Goal: Information Seeking & Learning: Find contact information

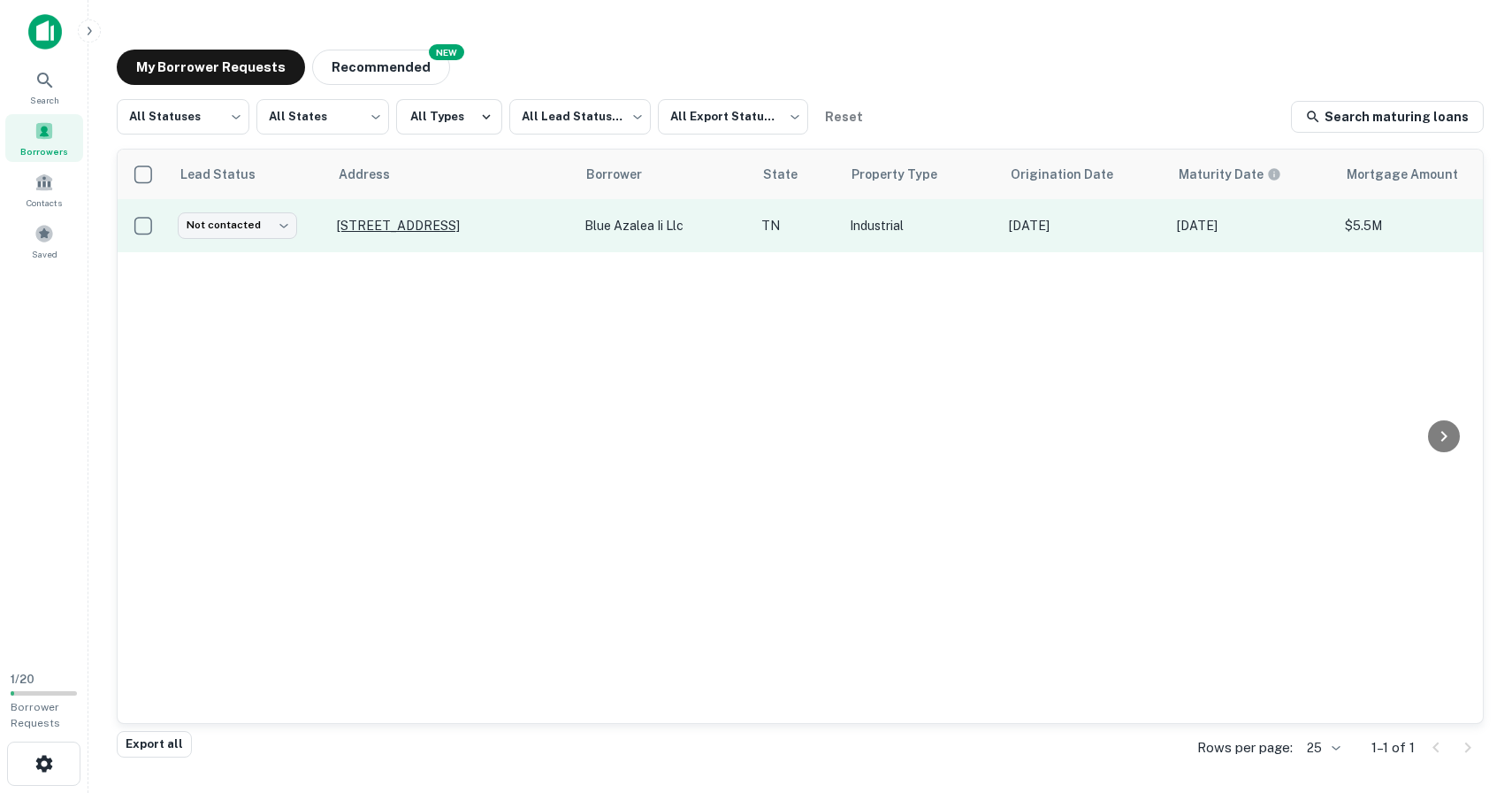
click at [495, 220] on p "[STREET_ADDRESS]" at bounding box center [451, 225] width 229 height 16
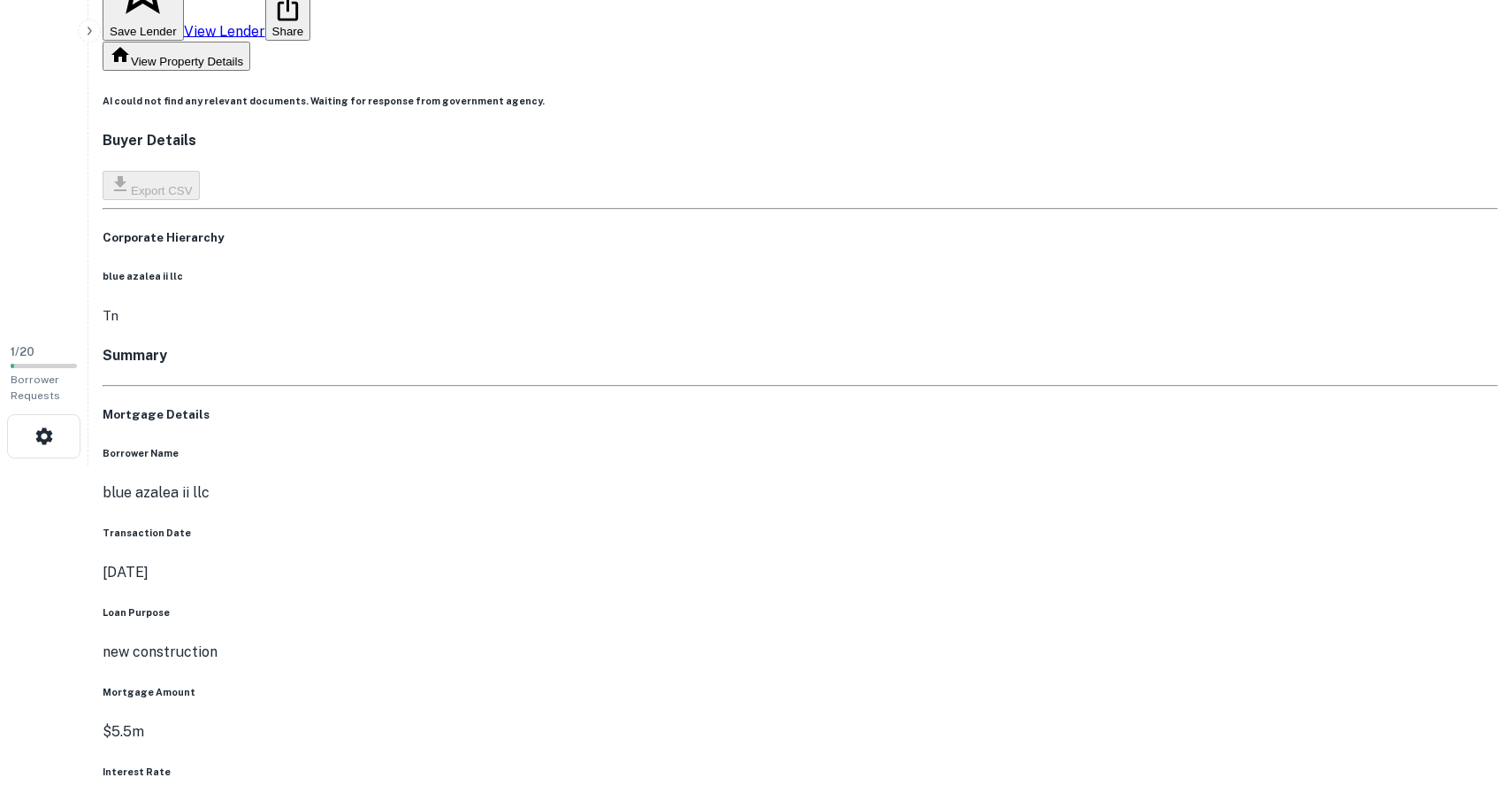
scroll to position [333, 0]
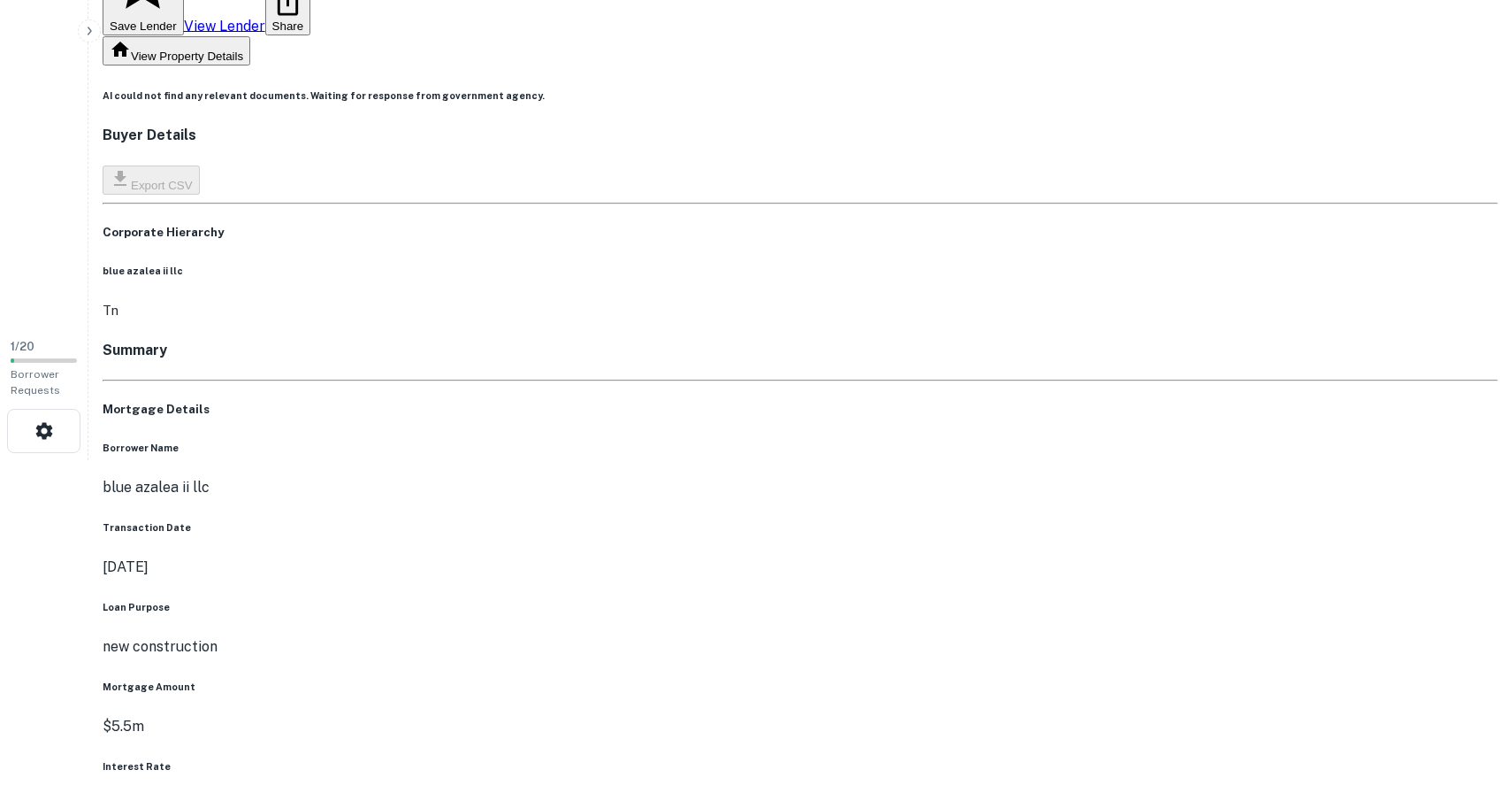
click at [265, 34] on link "View Lender" at bounding box center [224, 25] width 81 height 16
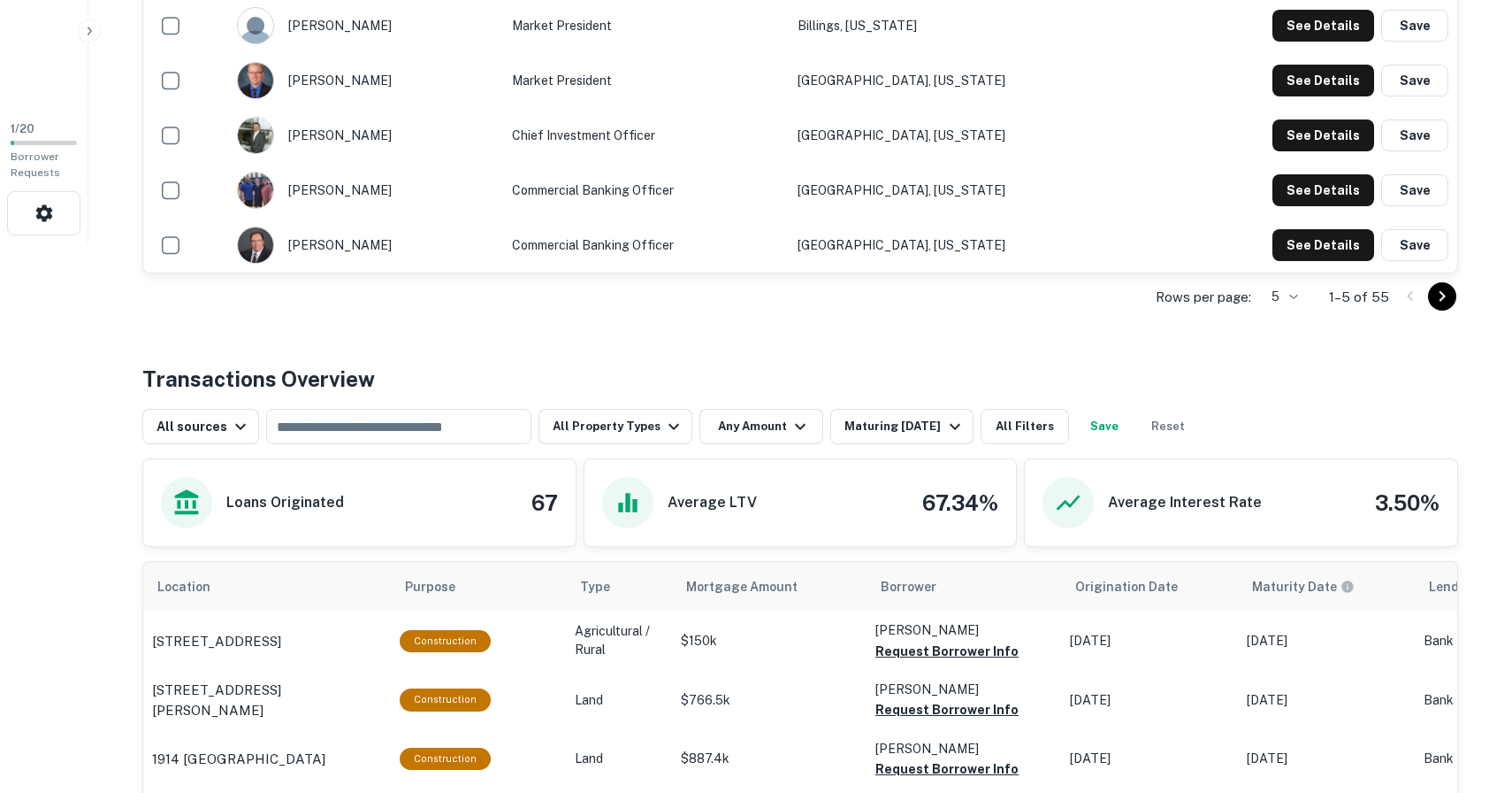
scroll to position [602, 0]
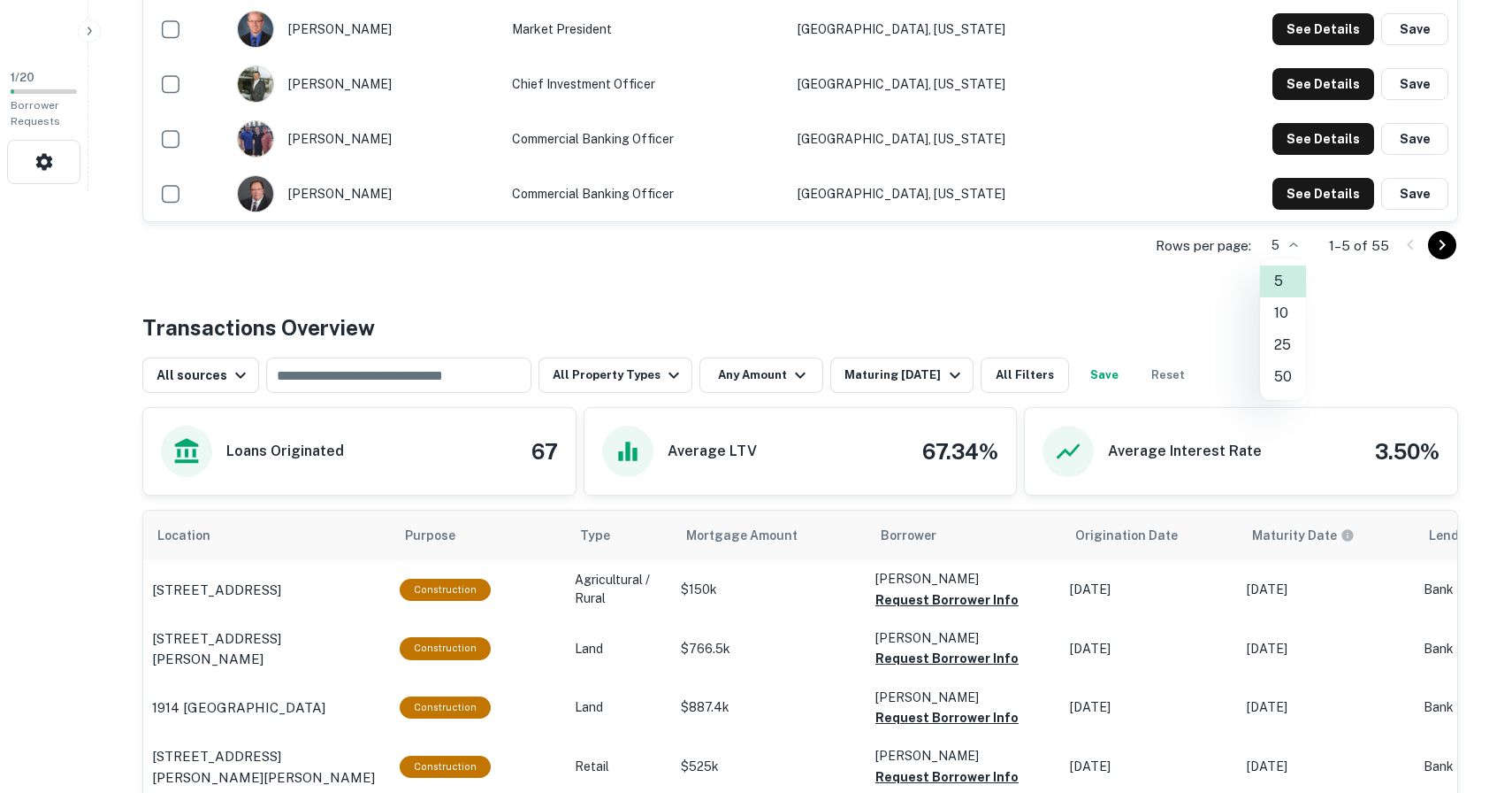
click at [1283, 372] on li "50" at bounding box center [1283, 377] width 46 height 32
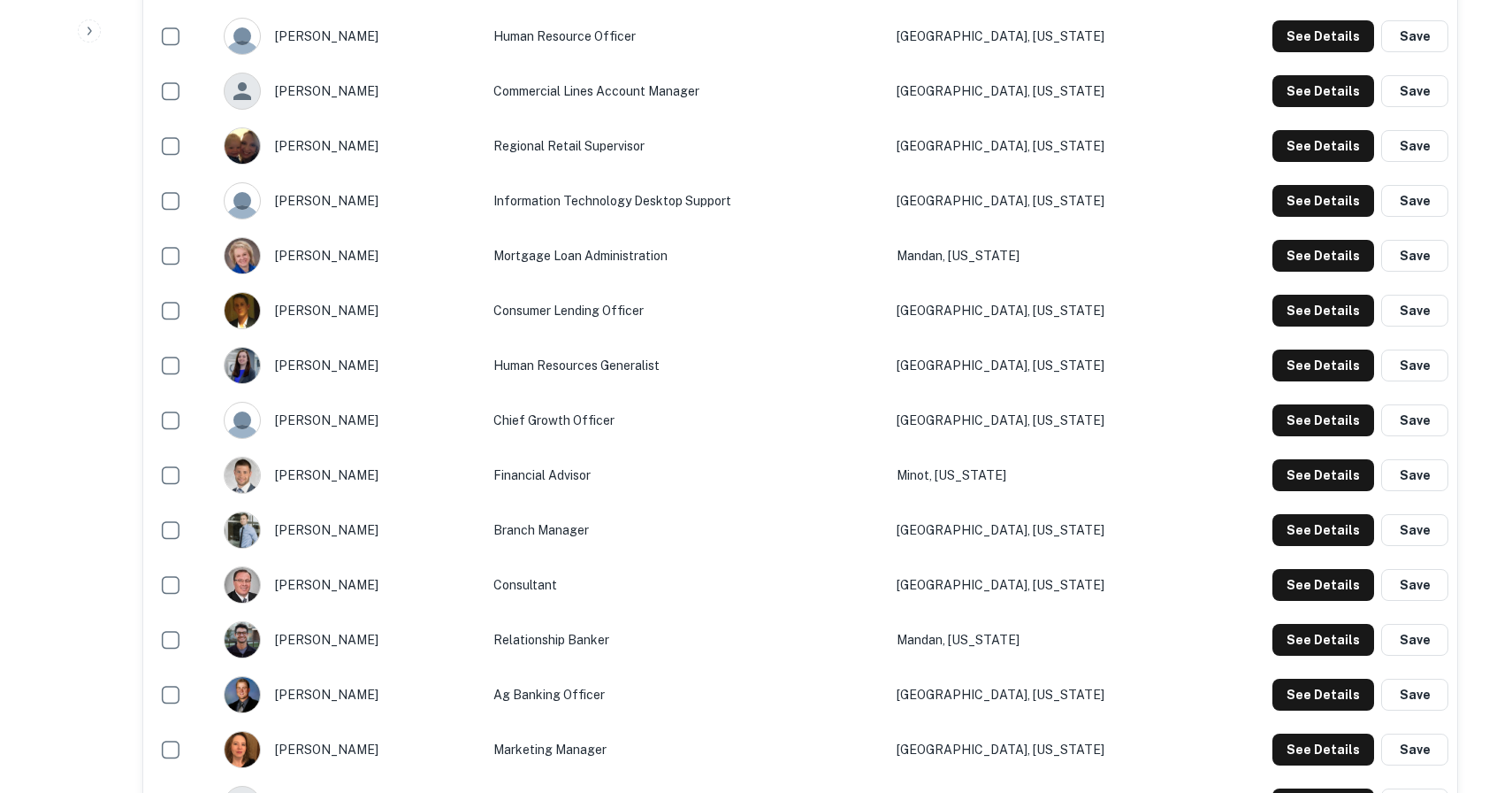
scroll to position [1365, 0]
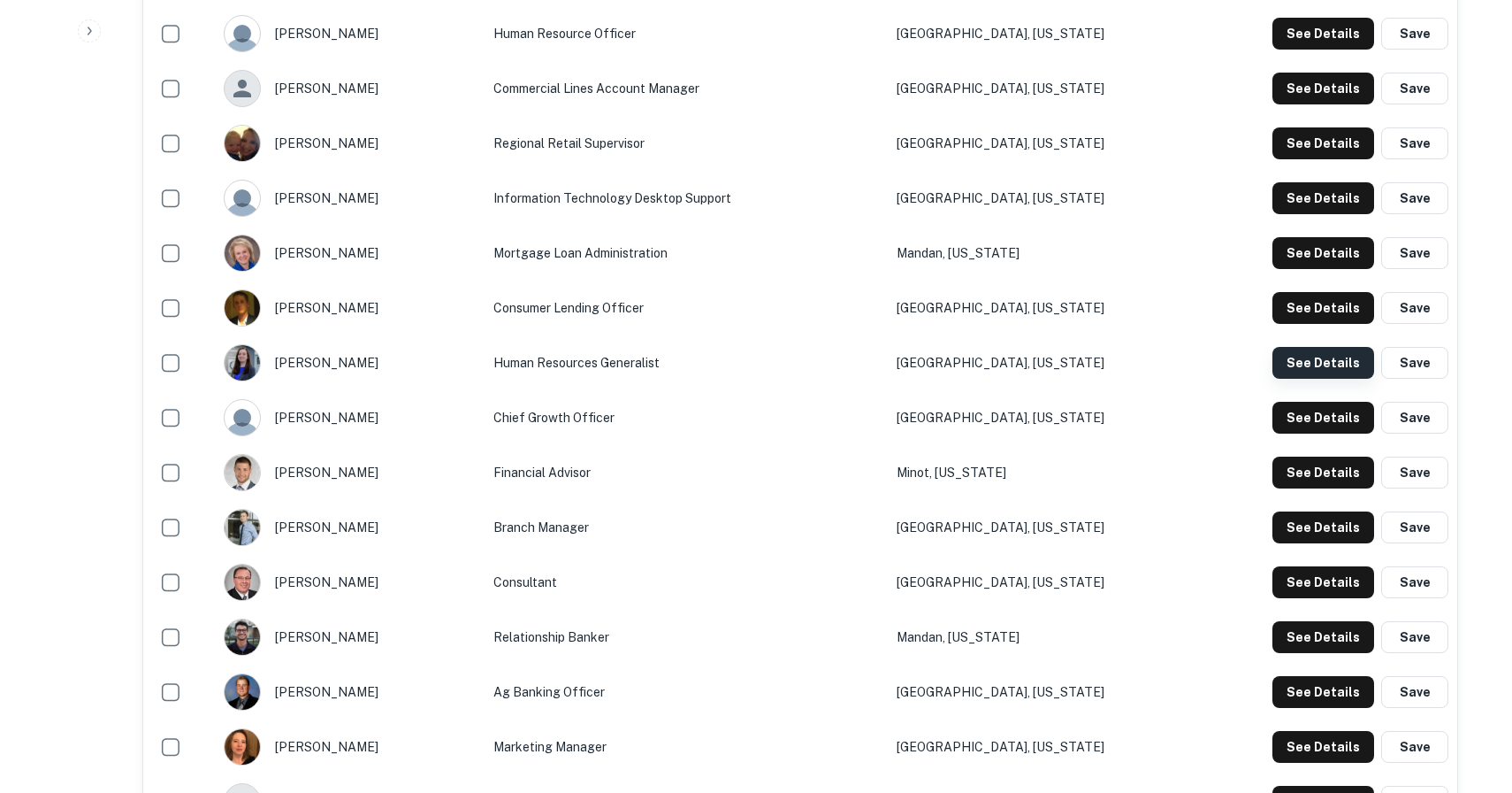
click at [1319, 363] on button "See Details" at bounding box center [1323, 362] width 101 height 32
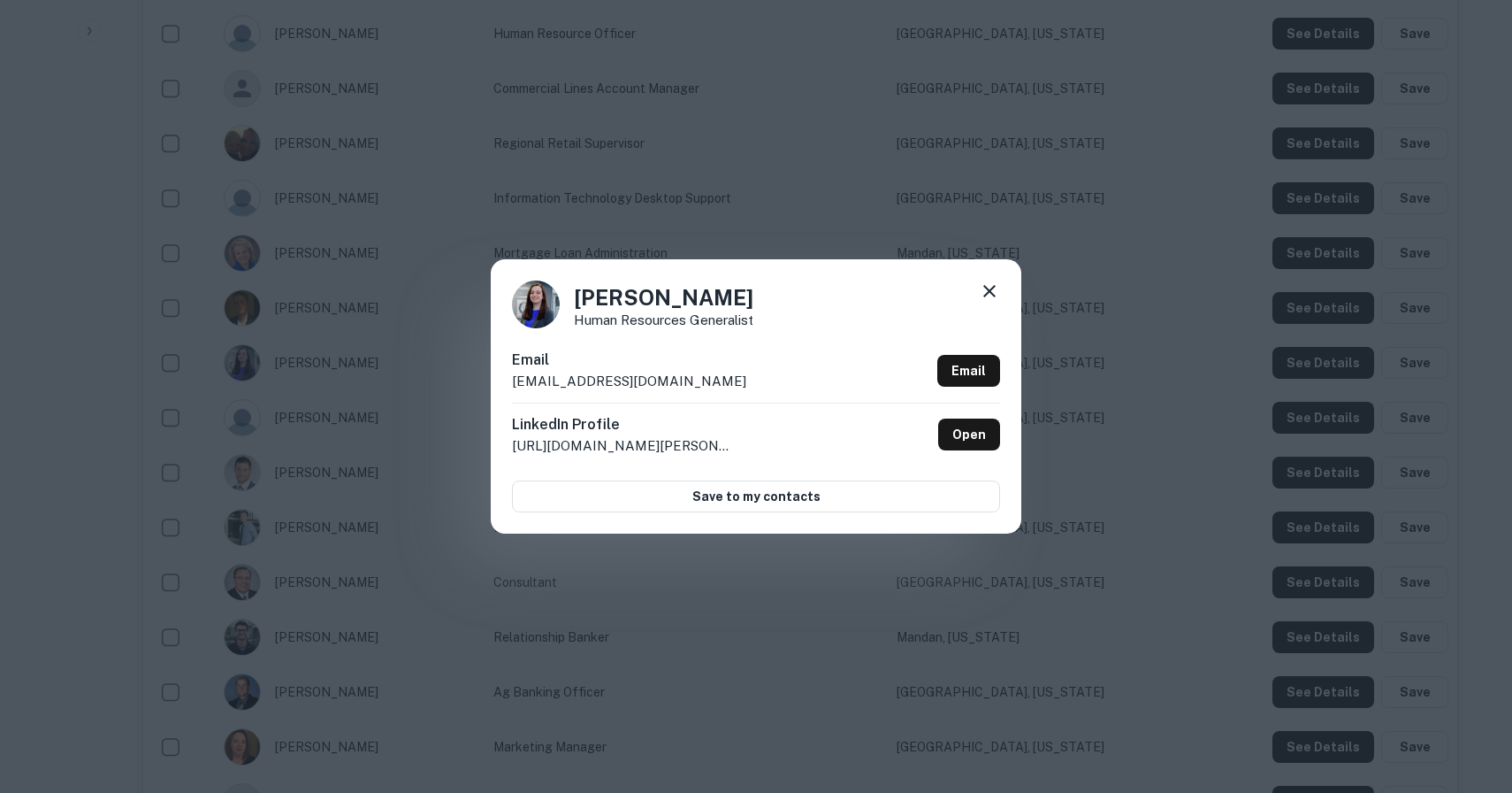
drag, startPoint x: 733, startPoint y: 388, endPoint x: 524, endPoint y: 386, distance: 209.0
click at [528, 383] on div "Email bhuizenga@lightofchristschools.org Email" at bounding box center [756, 376] width 488 height 53
click at [986, 292] on icon at bounding box center [989, 291] width 13 height 13
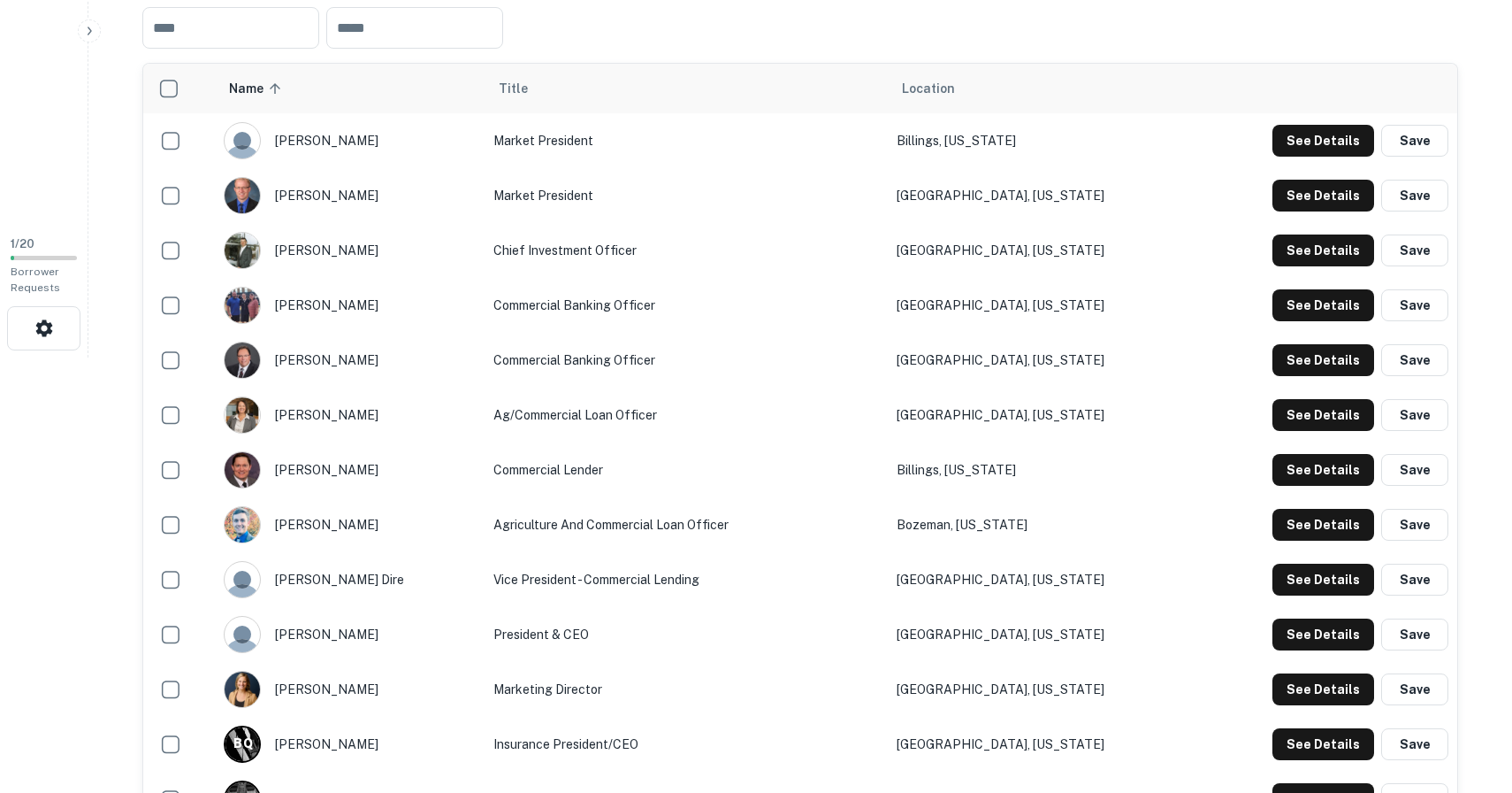
scroll to position [434, 0]
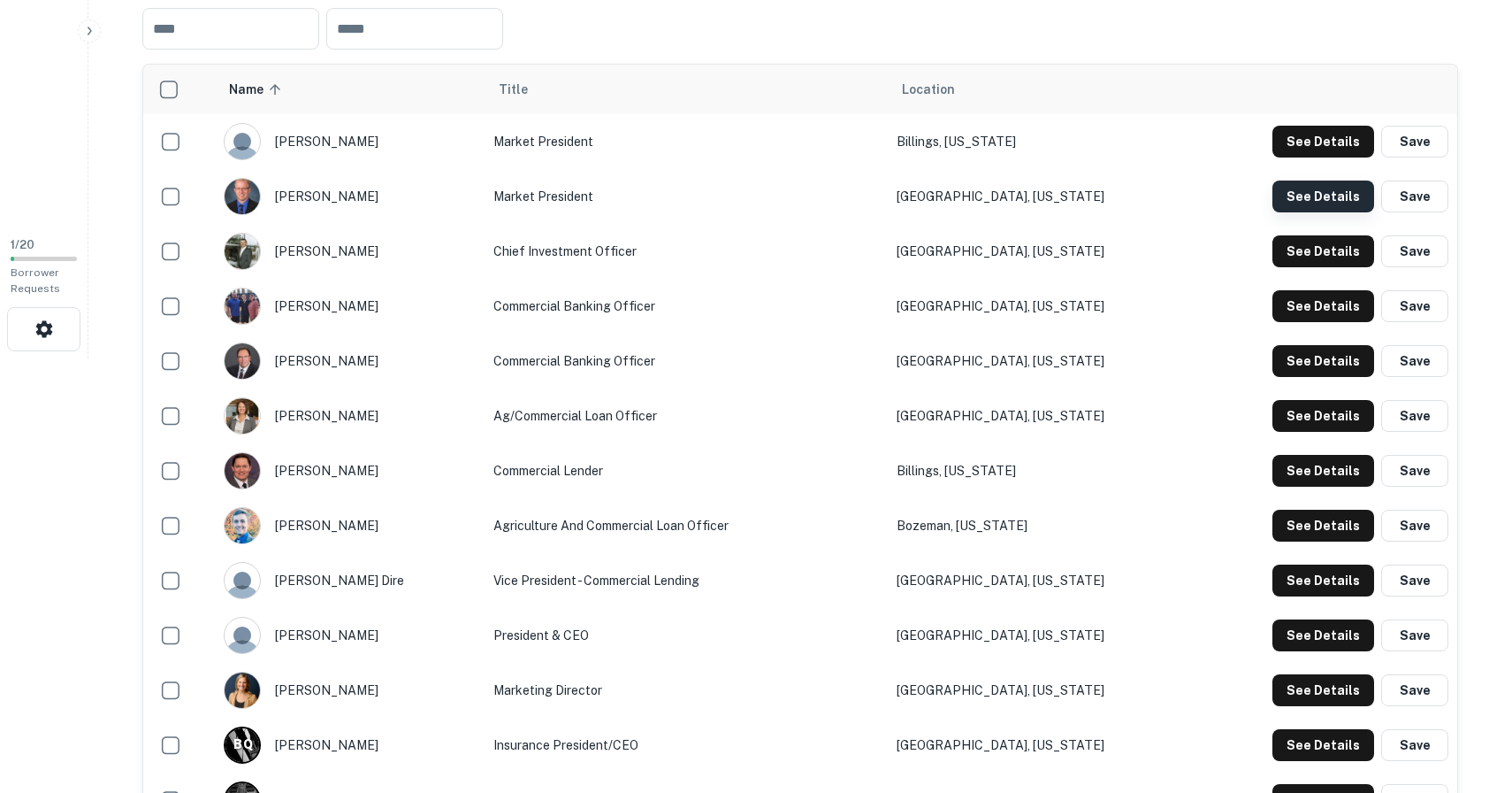
click at [1326, 199] on button "See Details" at bounding box center [1323, 196] width 101 height 32
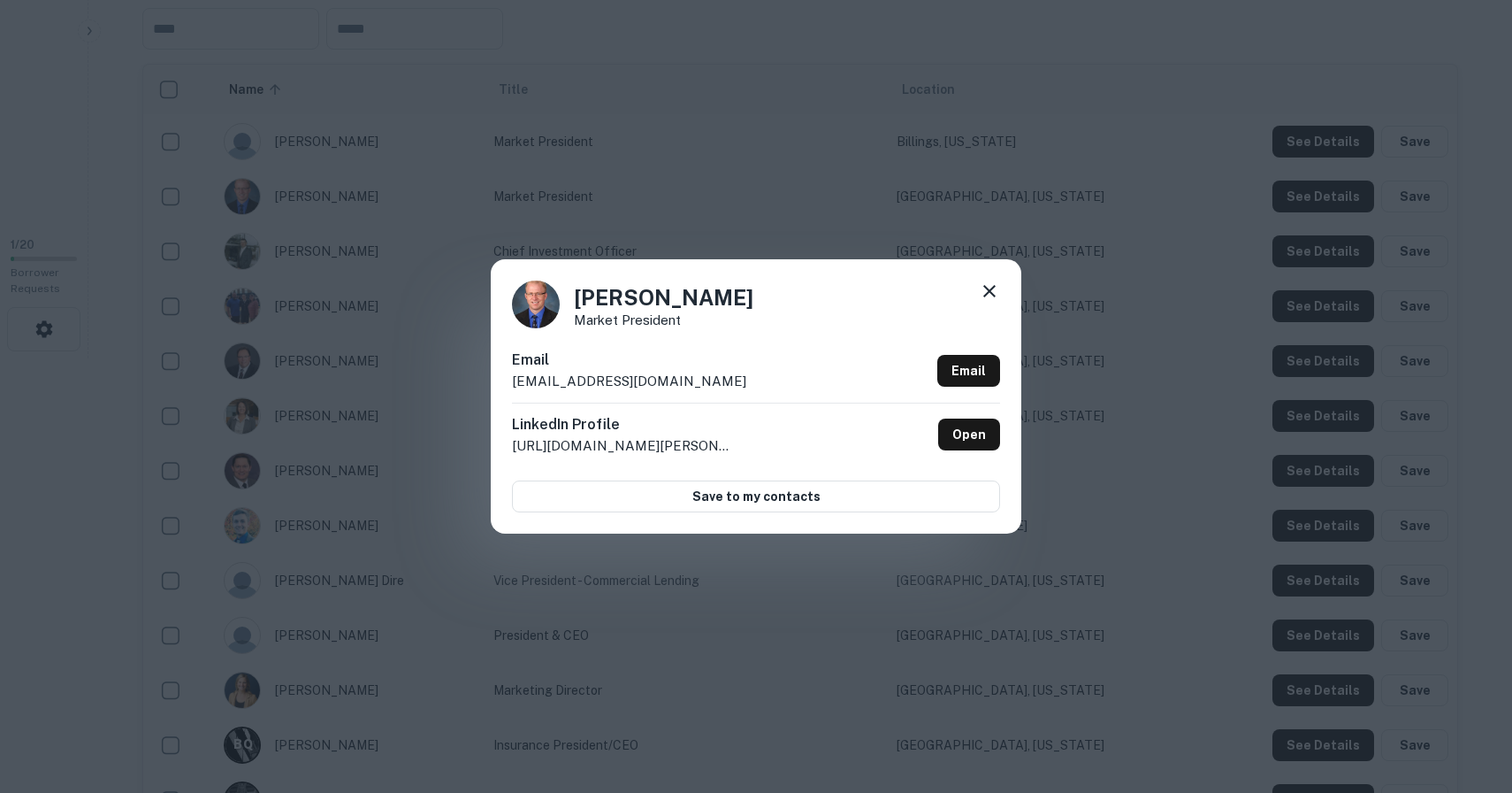
click at [988, 295] on icon at bounding box center [989, 291] width 21 height 21
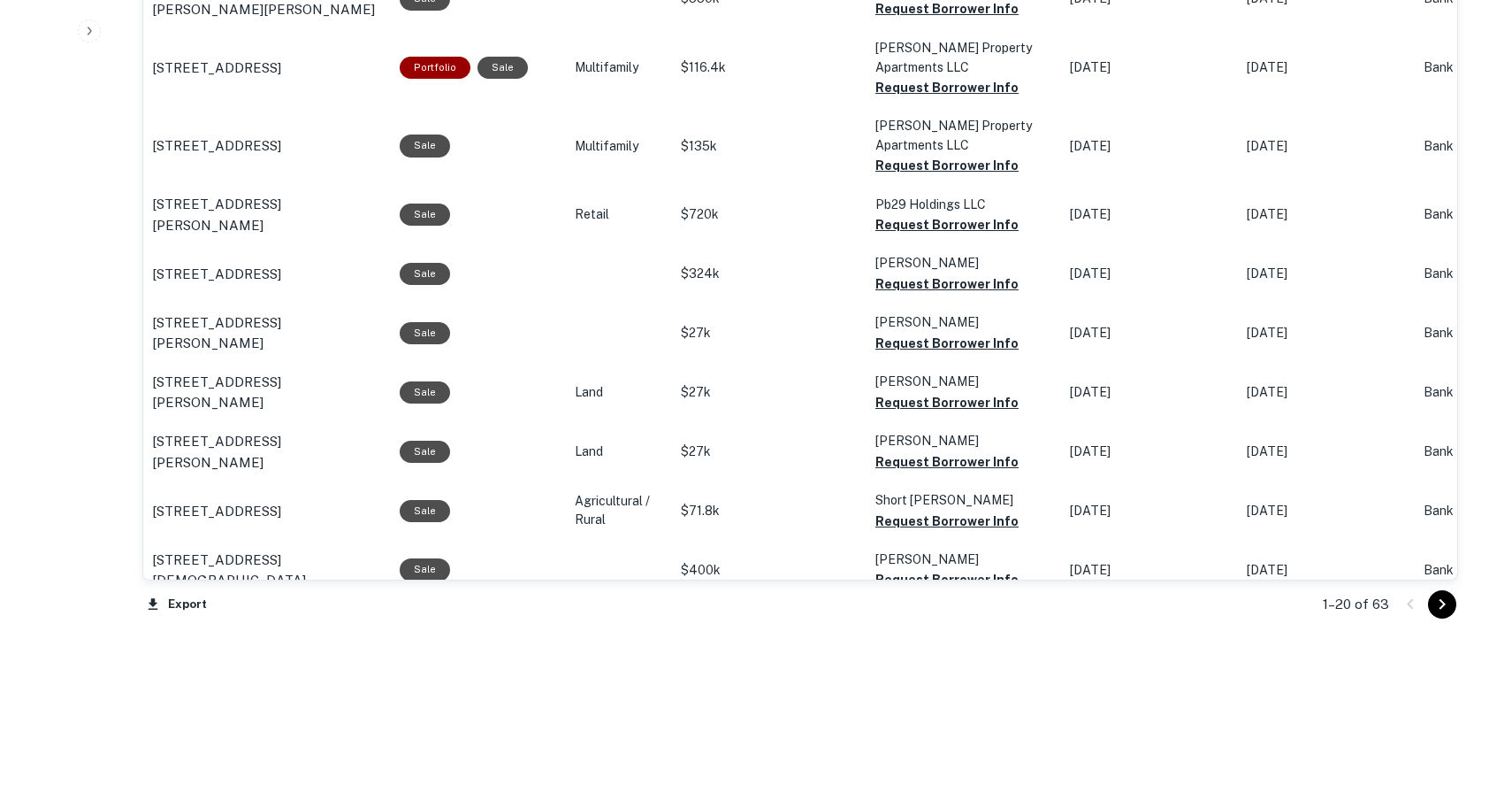
scroll to position [4289, 0]
click at [1441, 598] on icon "Go to next page" at bounding box center [1442, 603] width 21 height 21
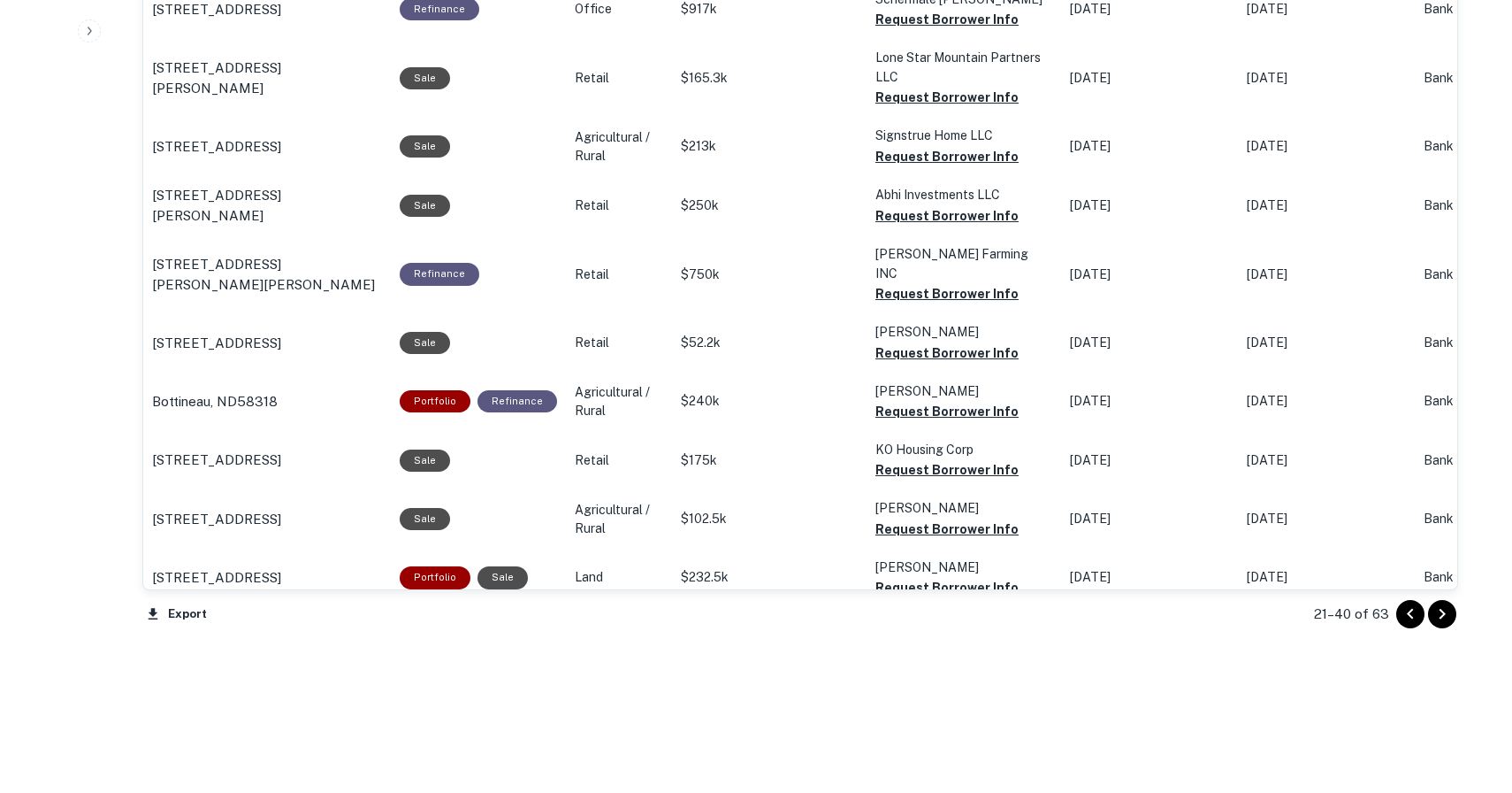
scroll to position [4254, 0]
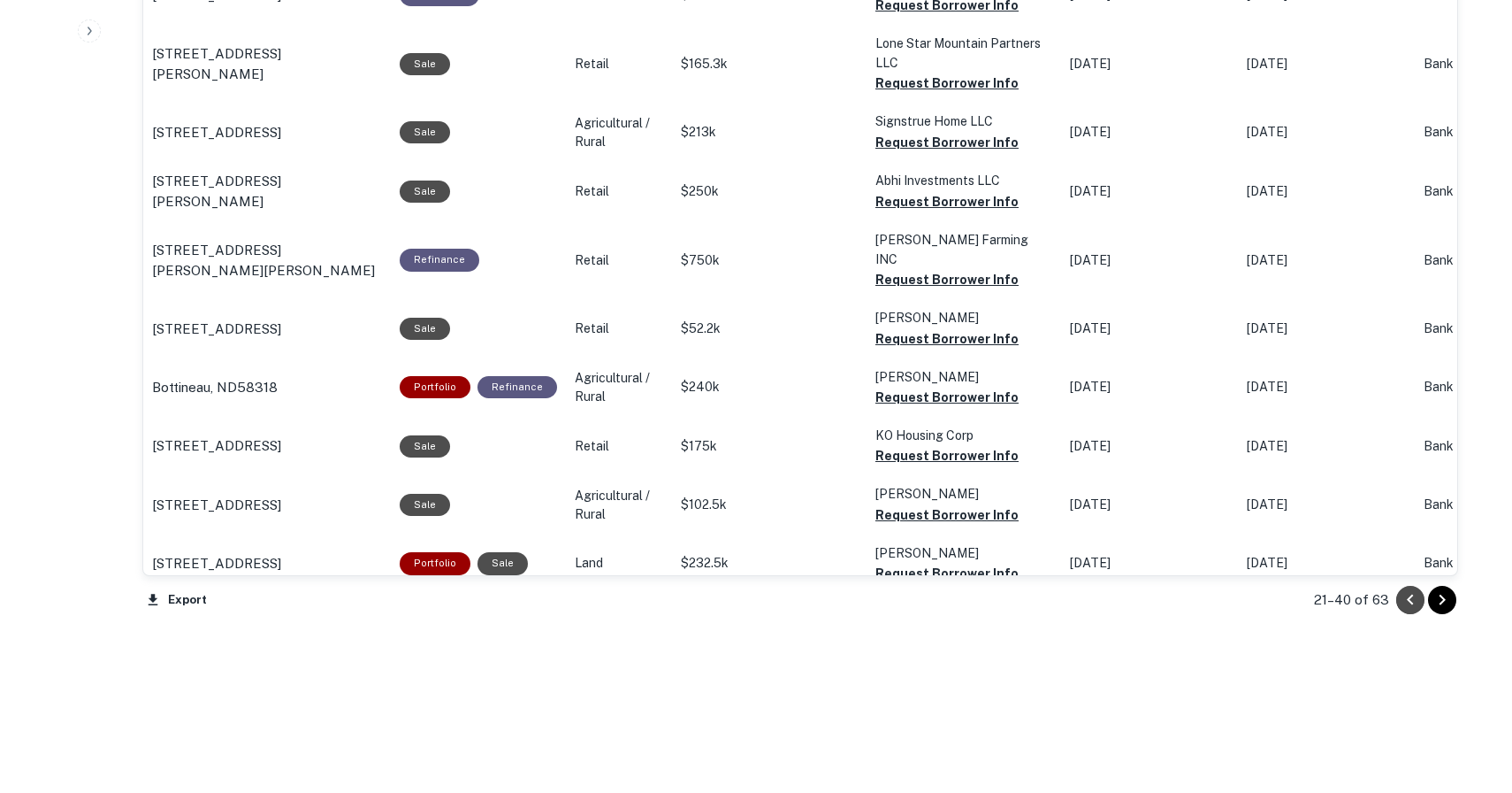
click at [1396, 594] on button "Go to previous page" at bounding box center [1410, 599] width 28 height 28
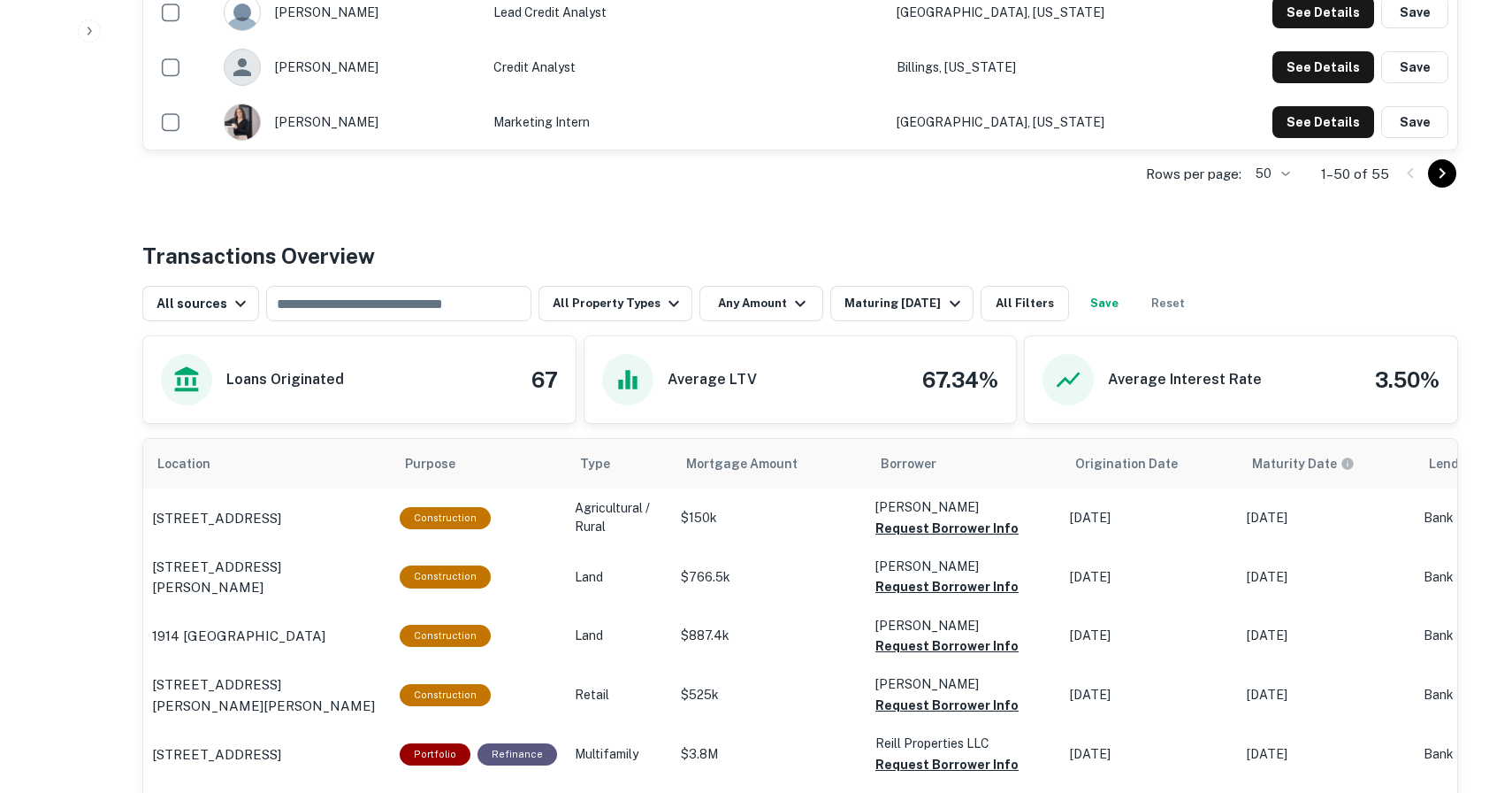
scroll to position [3518, 0]
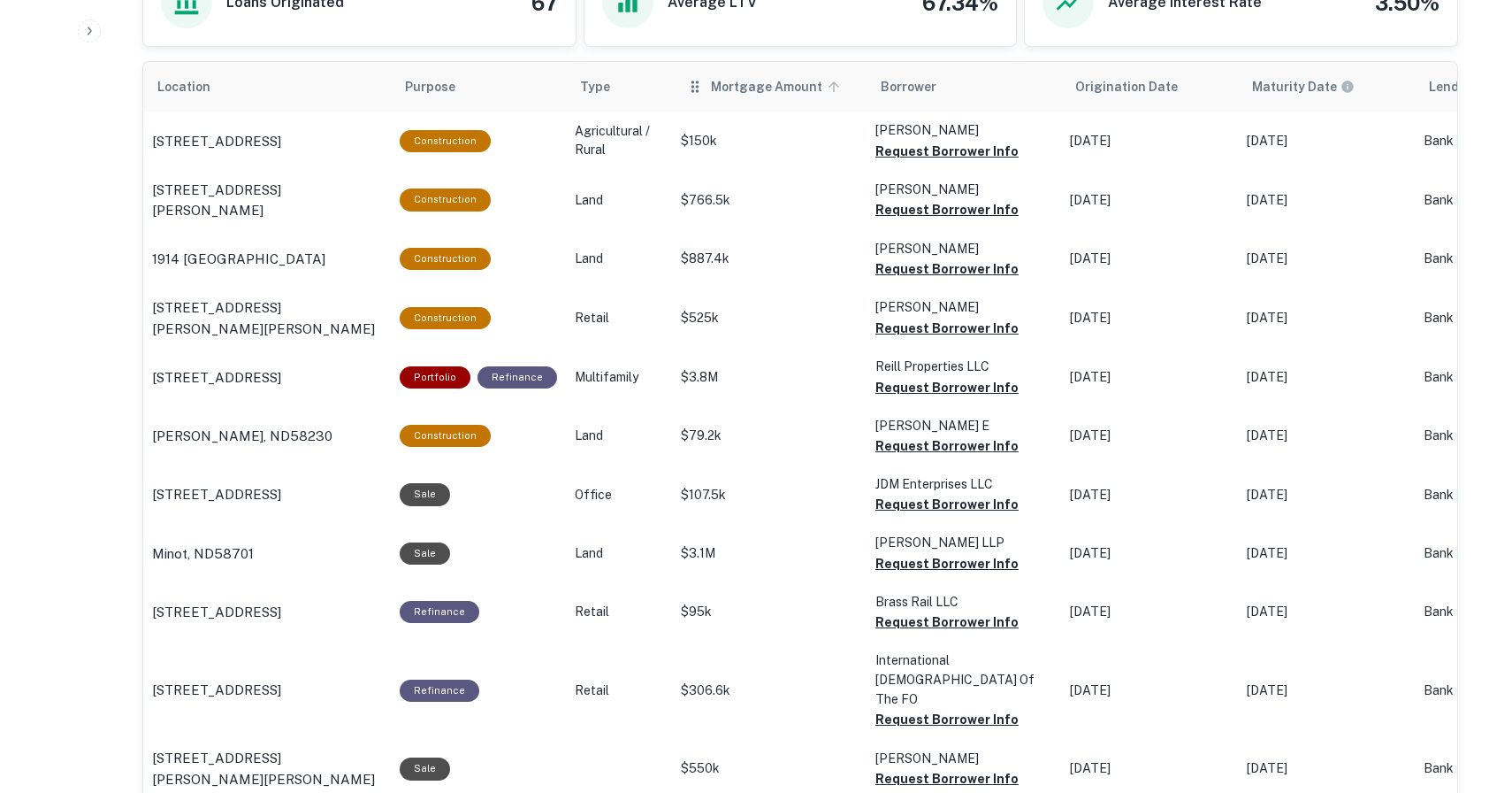
click at [743, 95] on span "Mortgage Amount" at bounding box center [778, 86] width 134 height 21
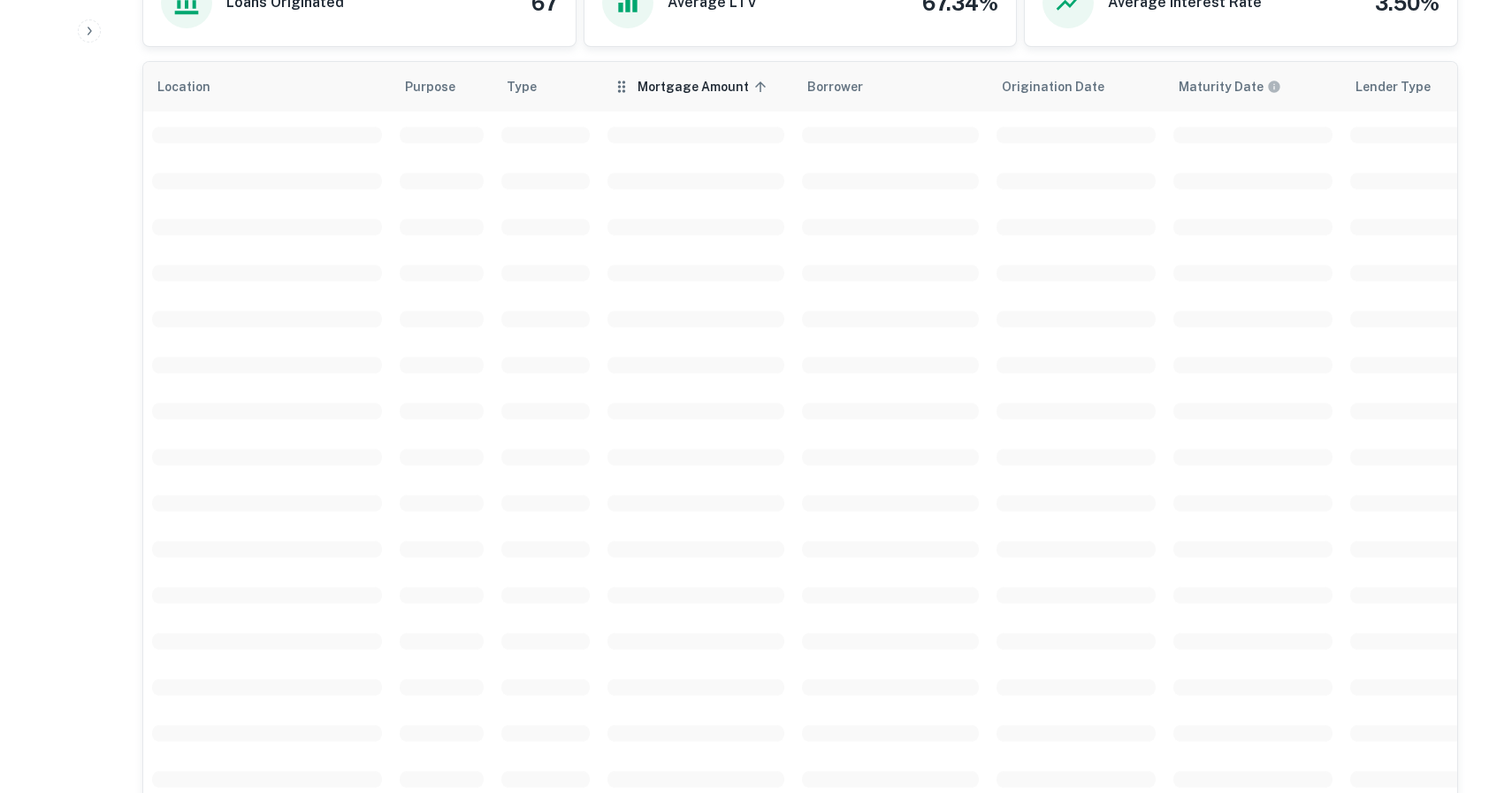
scroll to position [3518, 0]
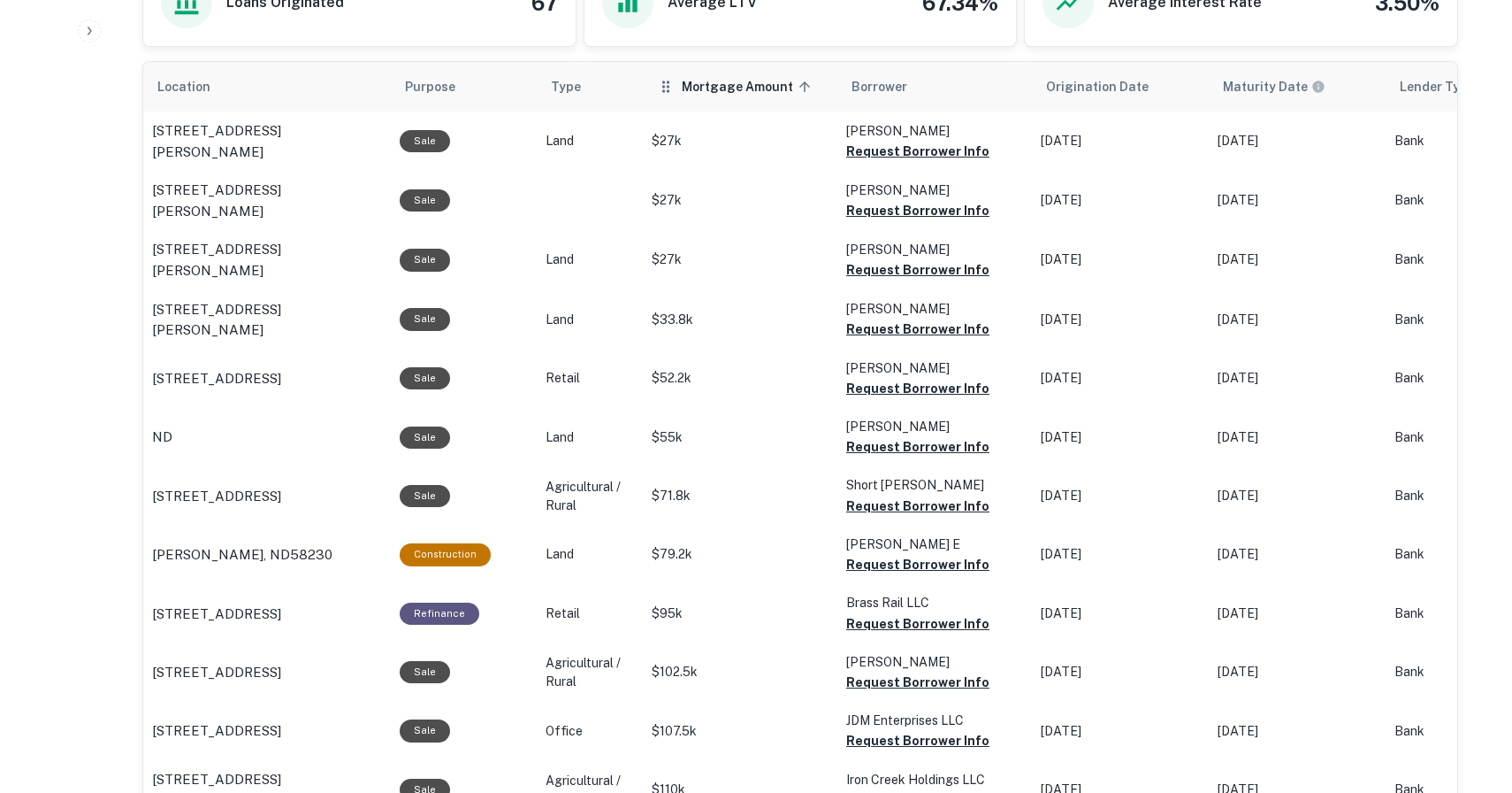
click at [746, 82] on span "Mortgage Amount sorted ascending" at bounding box center [749, 86] width 134 height 21
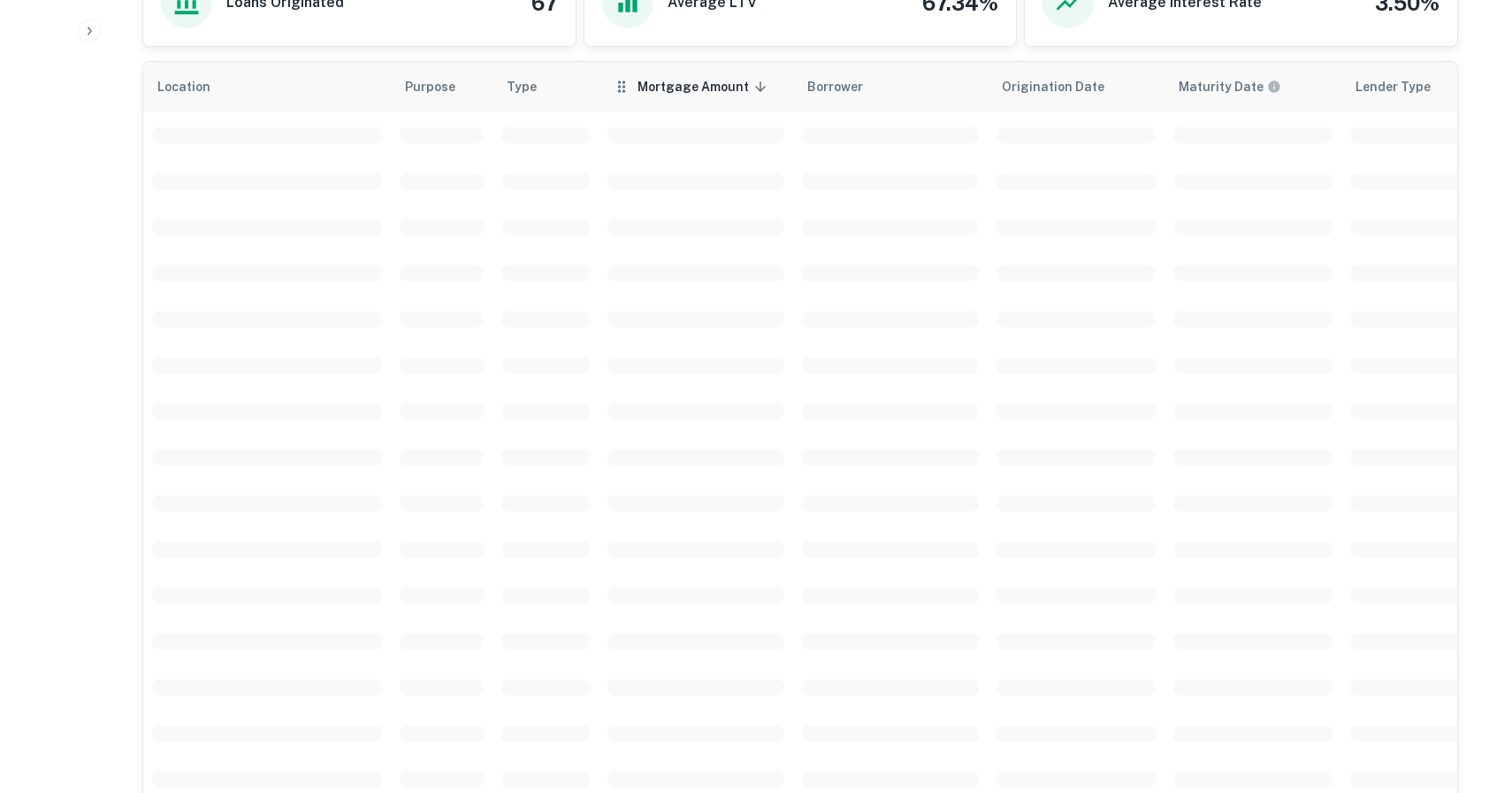
scroll to position [3518, 0]
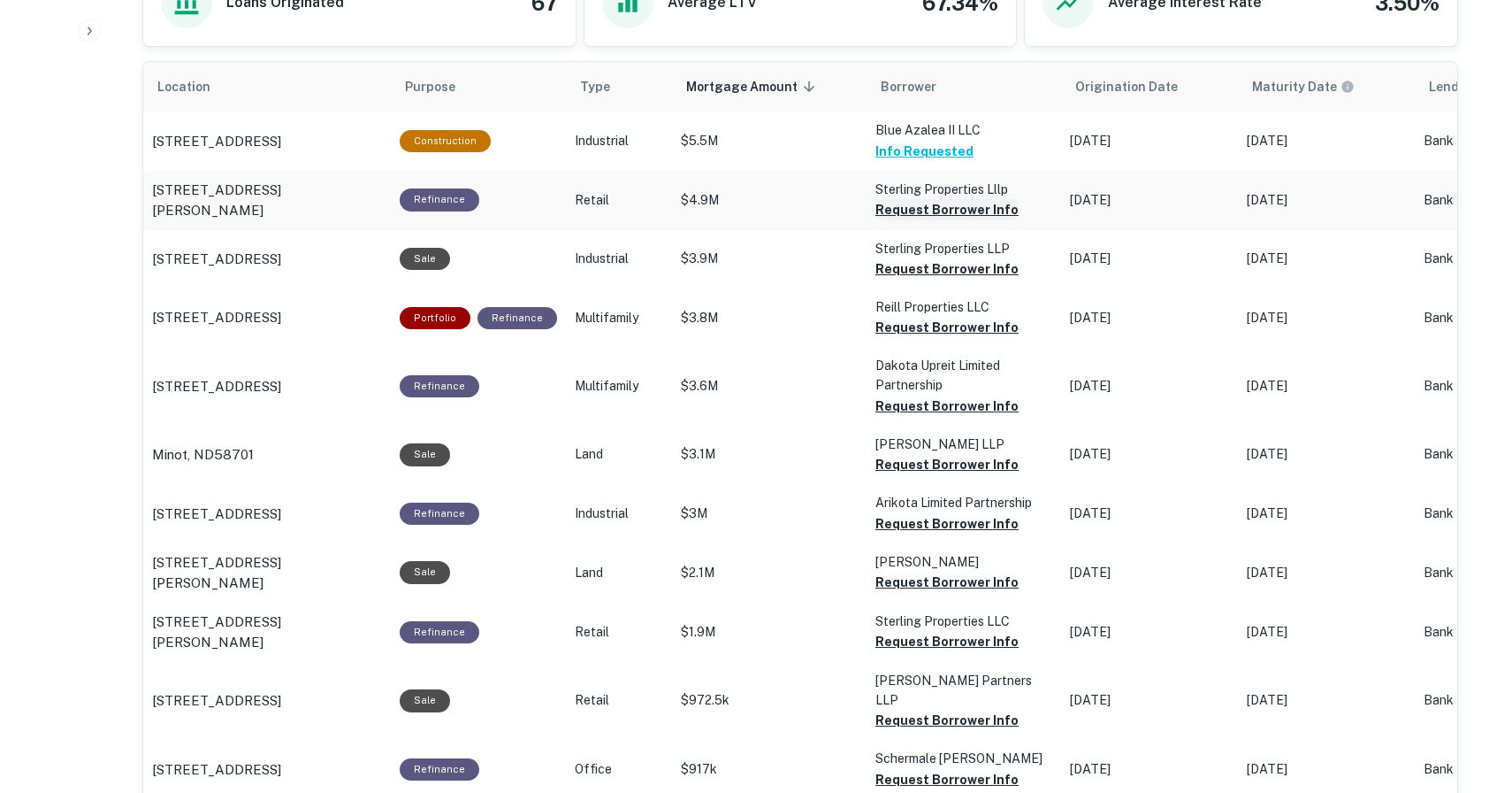
click at [928, 208] on button "Request Borrower Info" at bounding box center [947, 209] width 144 height 21
click at [1378, 46] on link "View Request" at bounding box center [1403, 40] width 91 height 16
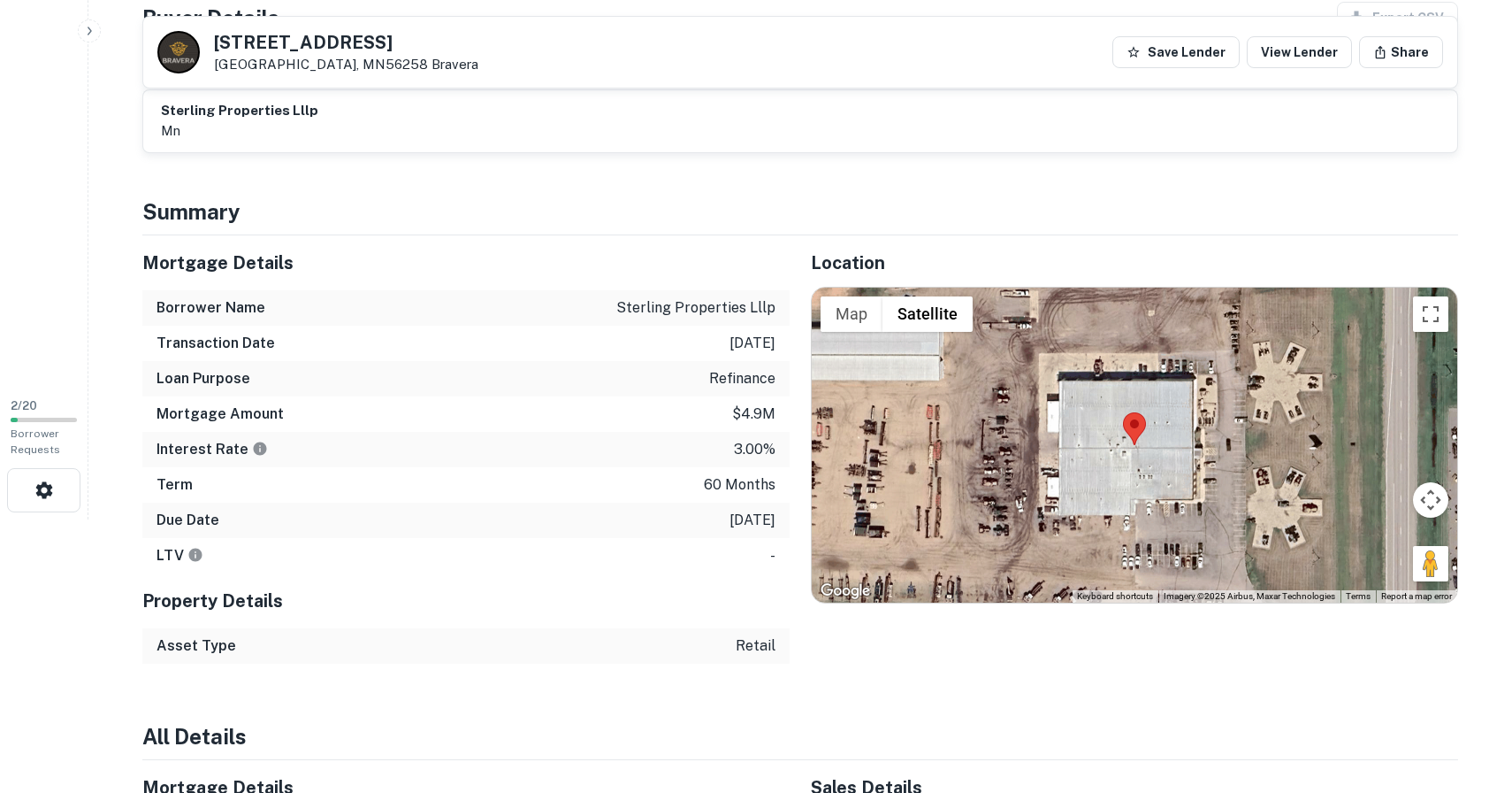
scroll to position [134, 0]
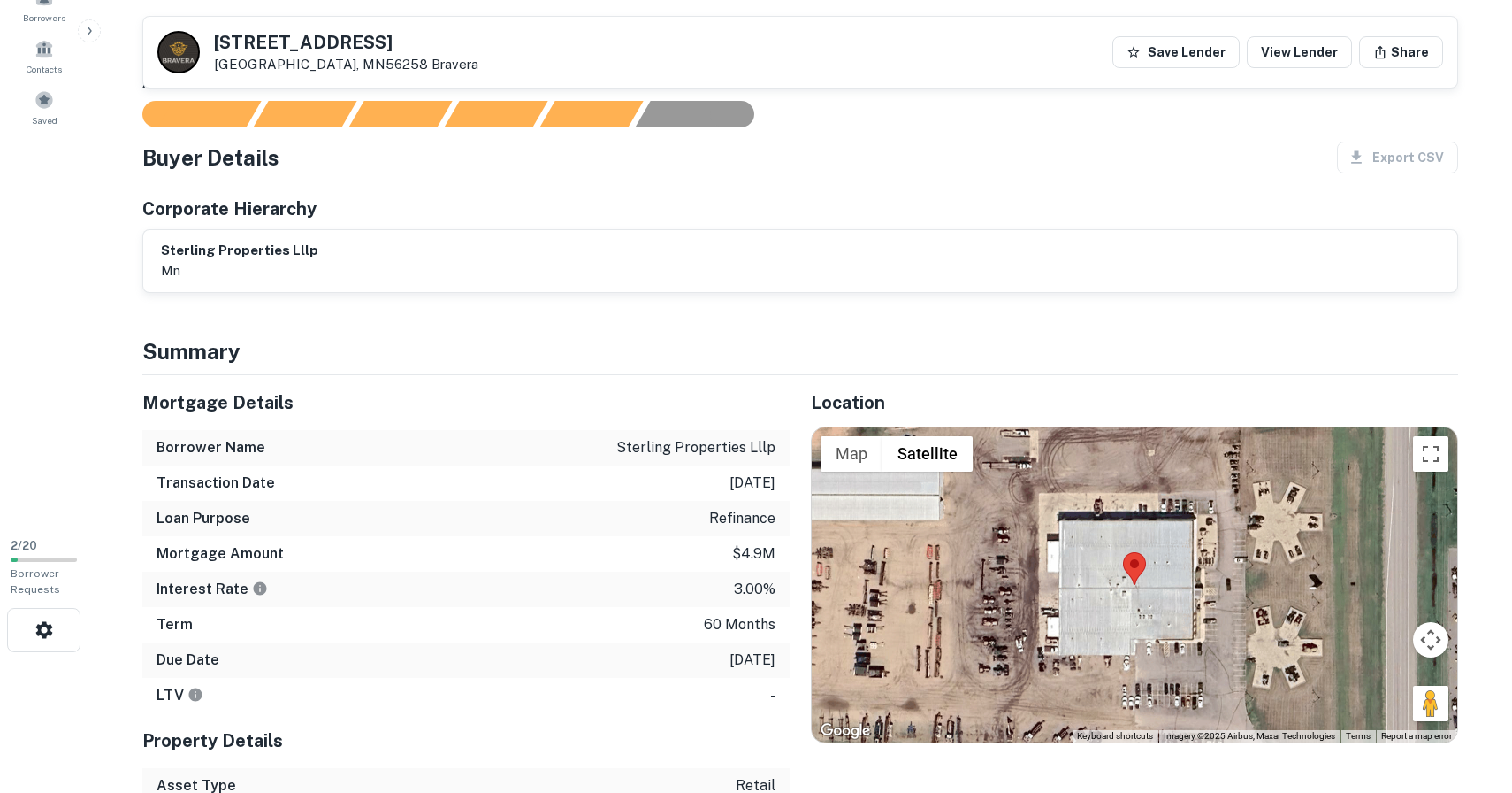
click at [485, 263] on div "sterling properties lllp mn" at bounding box center [800, 261] width 1279 height 40
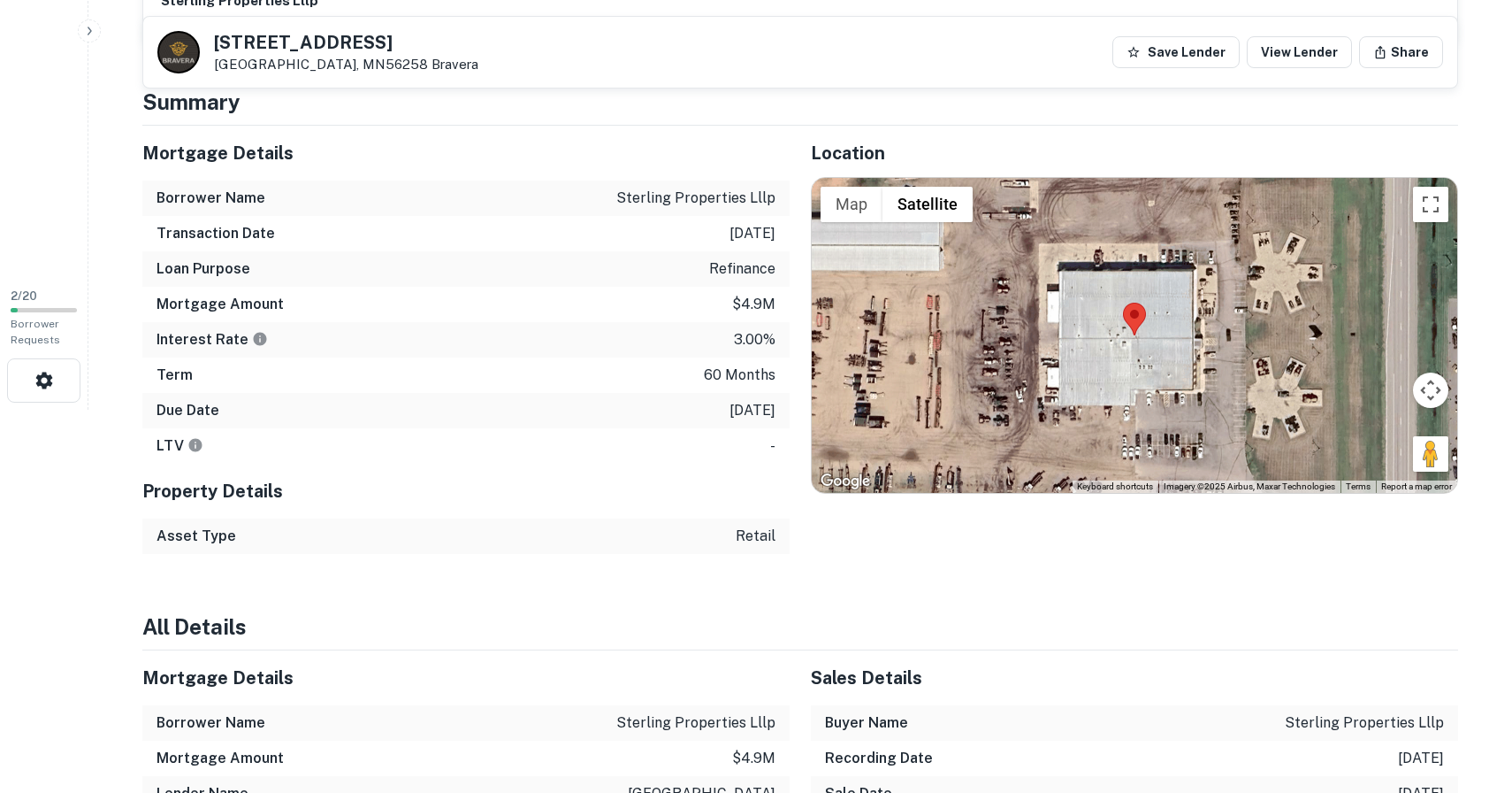
scroll to position [0, 0]
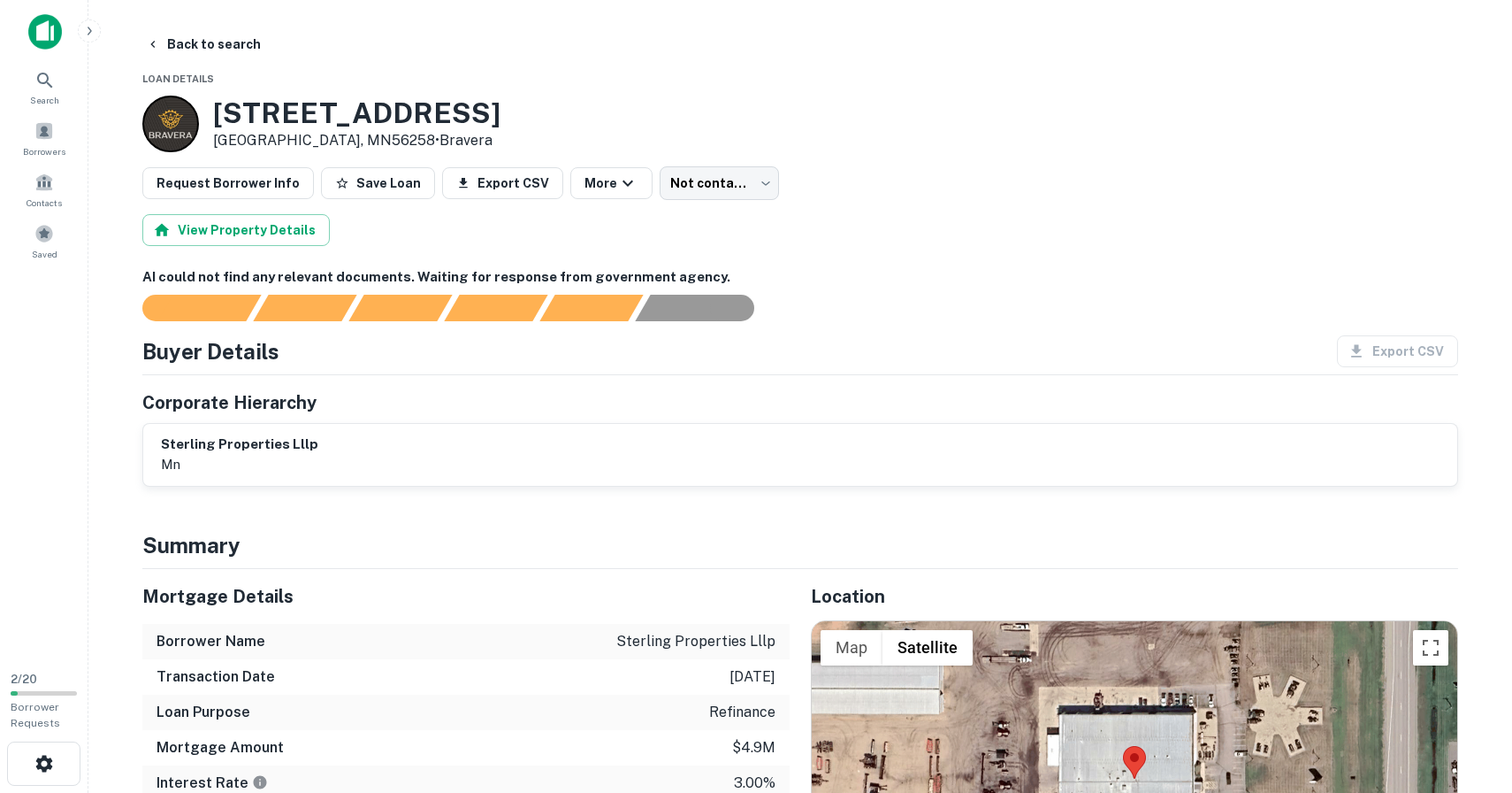
click at [48, 25] on img at bounding box center [45, 31] width 34 height 36
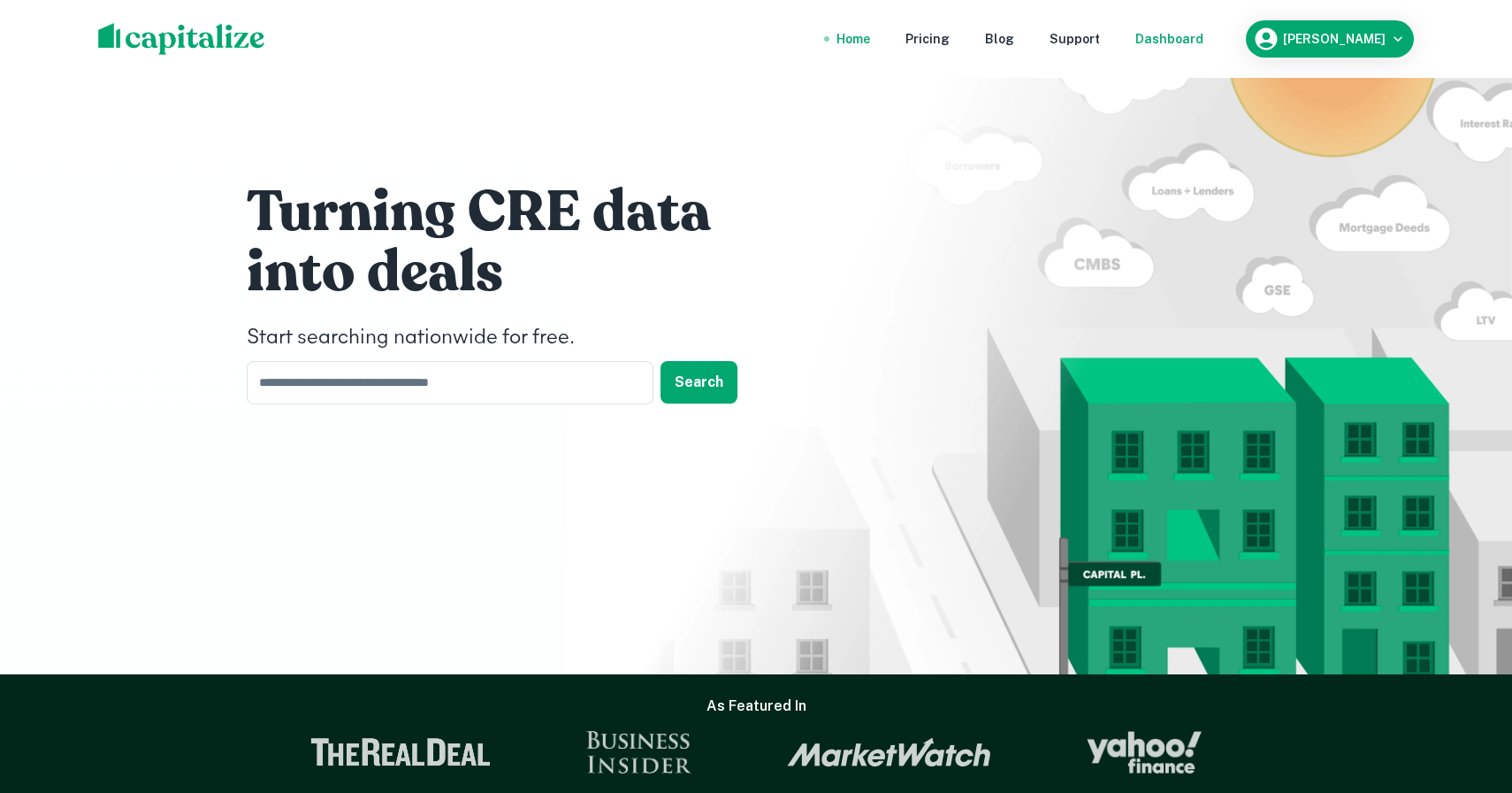
click at [1203, 40] on div "Dashboard" at bounding box center [1169, 38] width 68 height 19
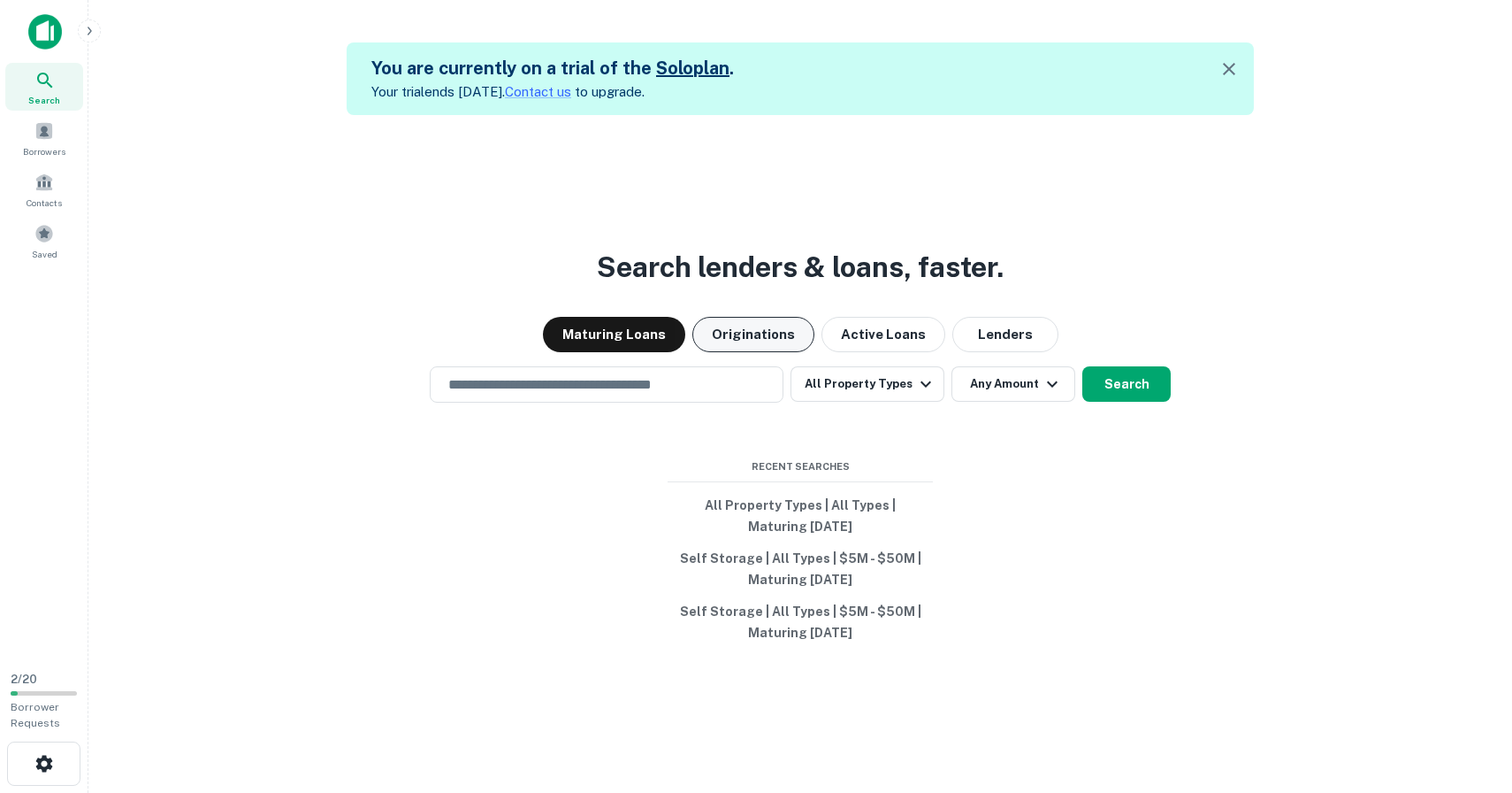
click at [778, 325] on button "Originations" at bounding box center [752, 334] width 122 height 36
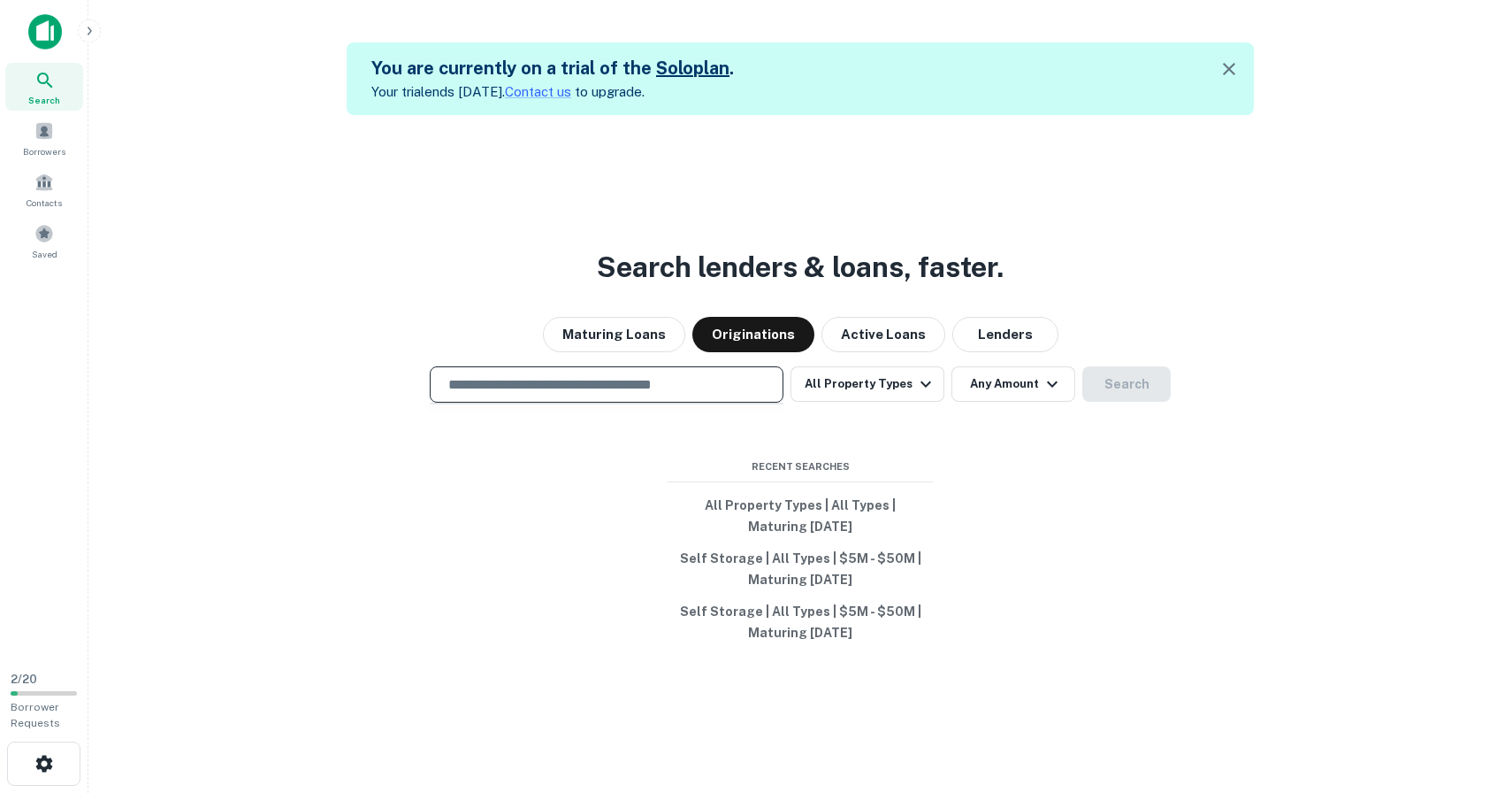
click at [702, 381] on input "text" at bounding box center [606, 384] width 337 height 20
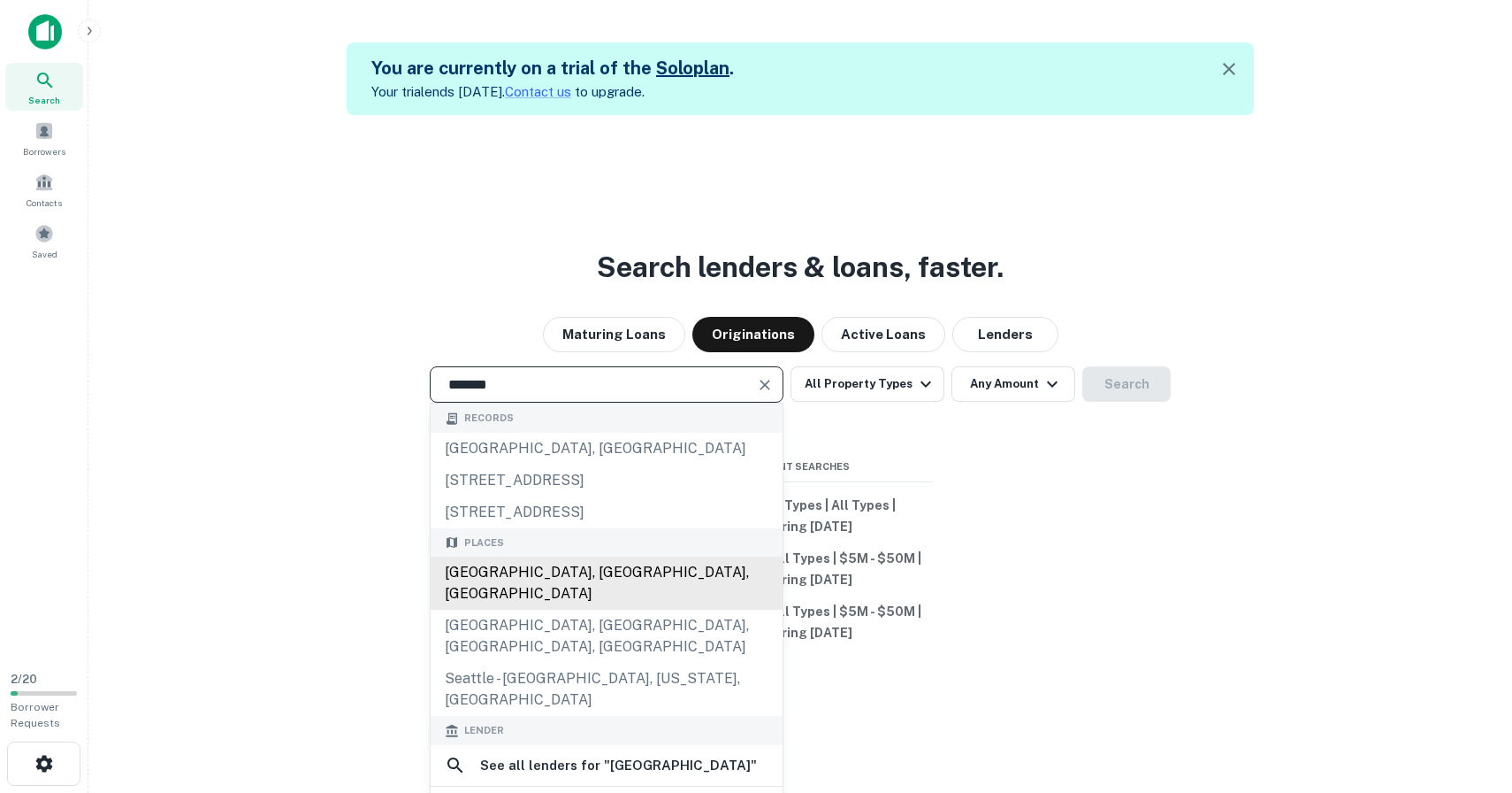
click at [642, 565] on div "Seattle, WA, USA" at bounding box center [606, 583] width 352 height 53
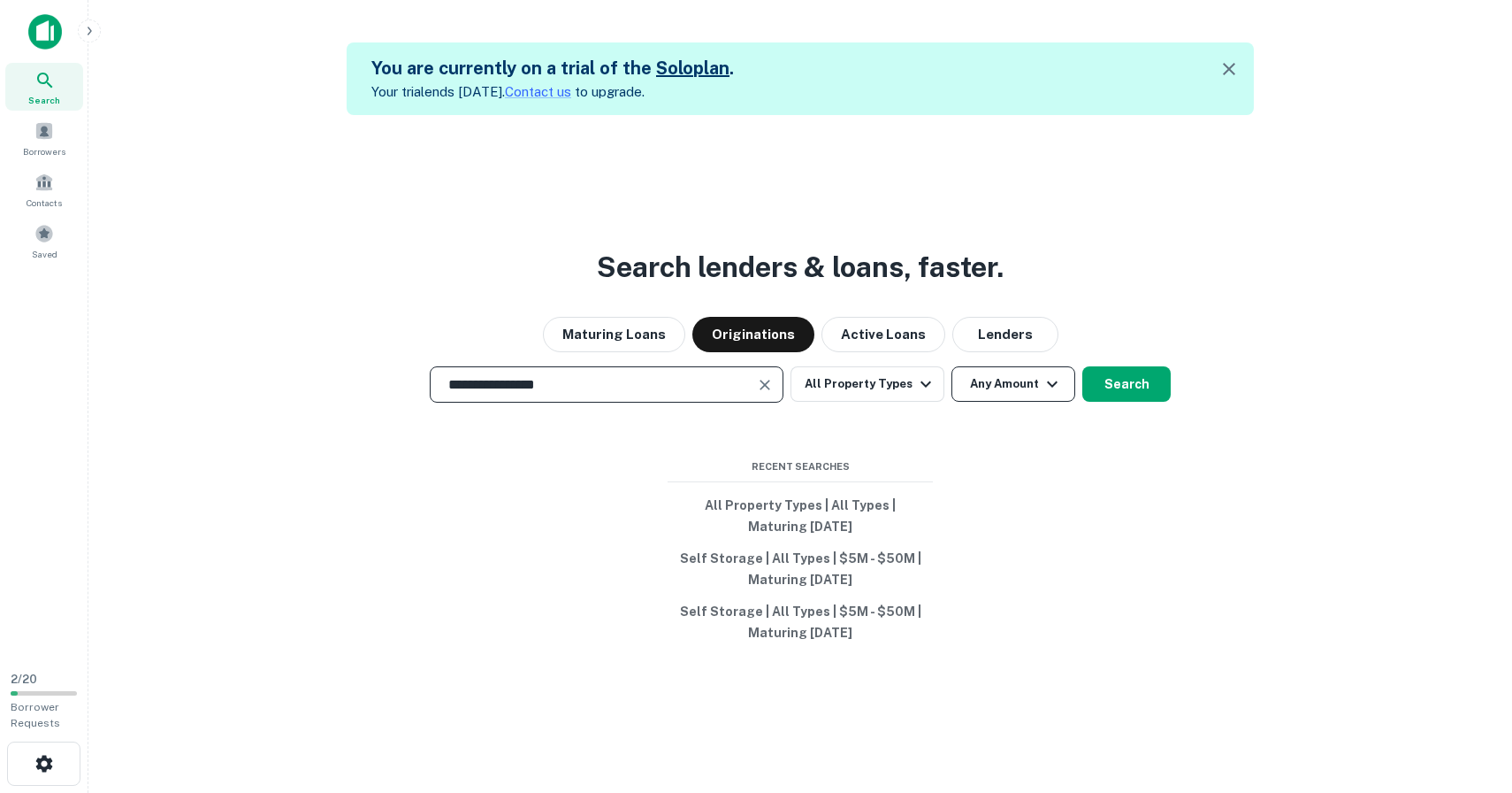
type input "**********"
click at [1052, 387] on icon "button" at bounding box center [1051, 383] width 21 height 21
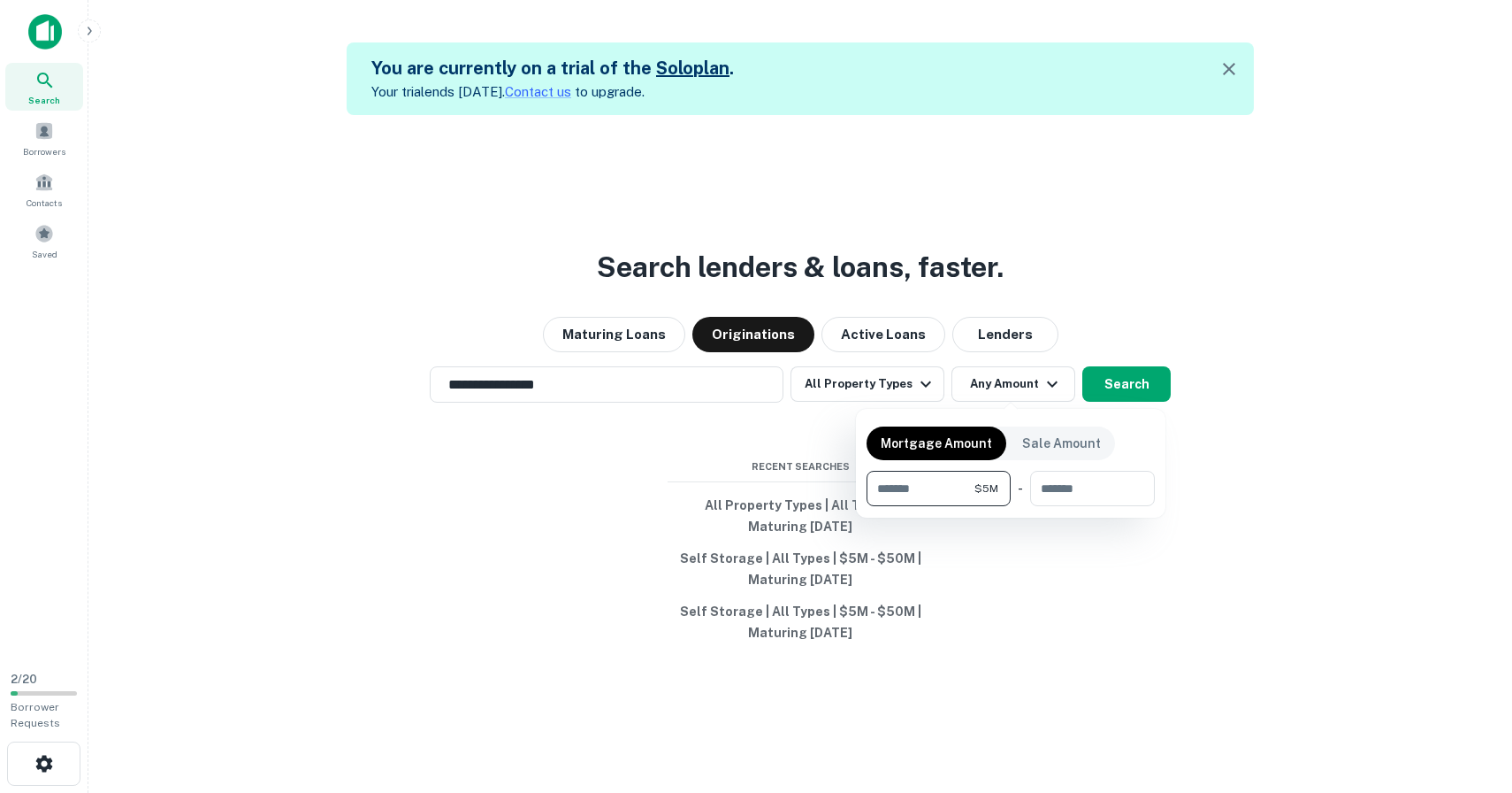
type input "*******"
click at [1130, 393] on div at bounding box center [756, 396] width 1512 height 793
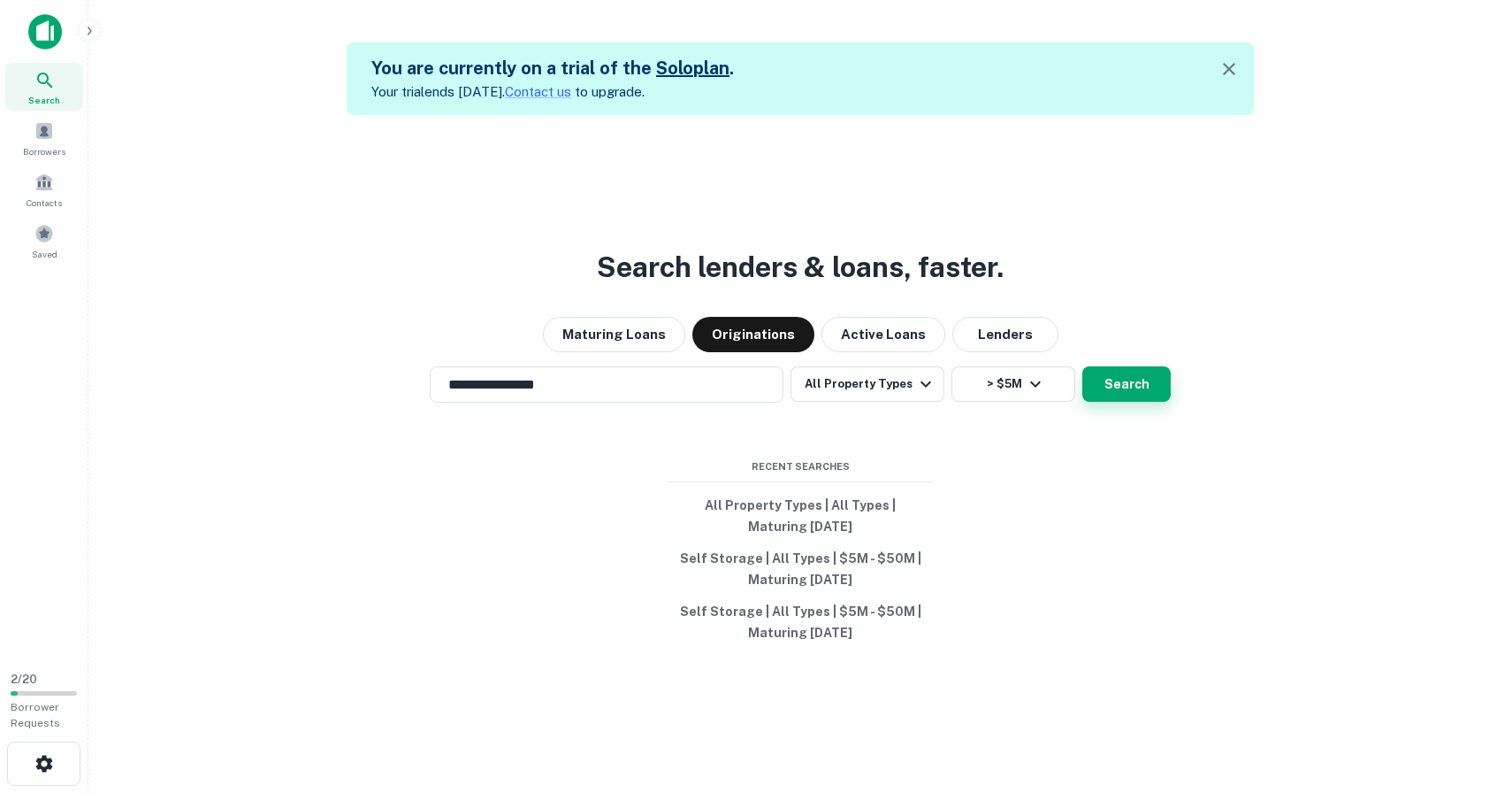
click at [1127, 387] on button "Search" at bounding box center [1126, 383] width 89 height 36
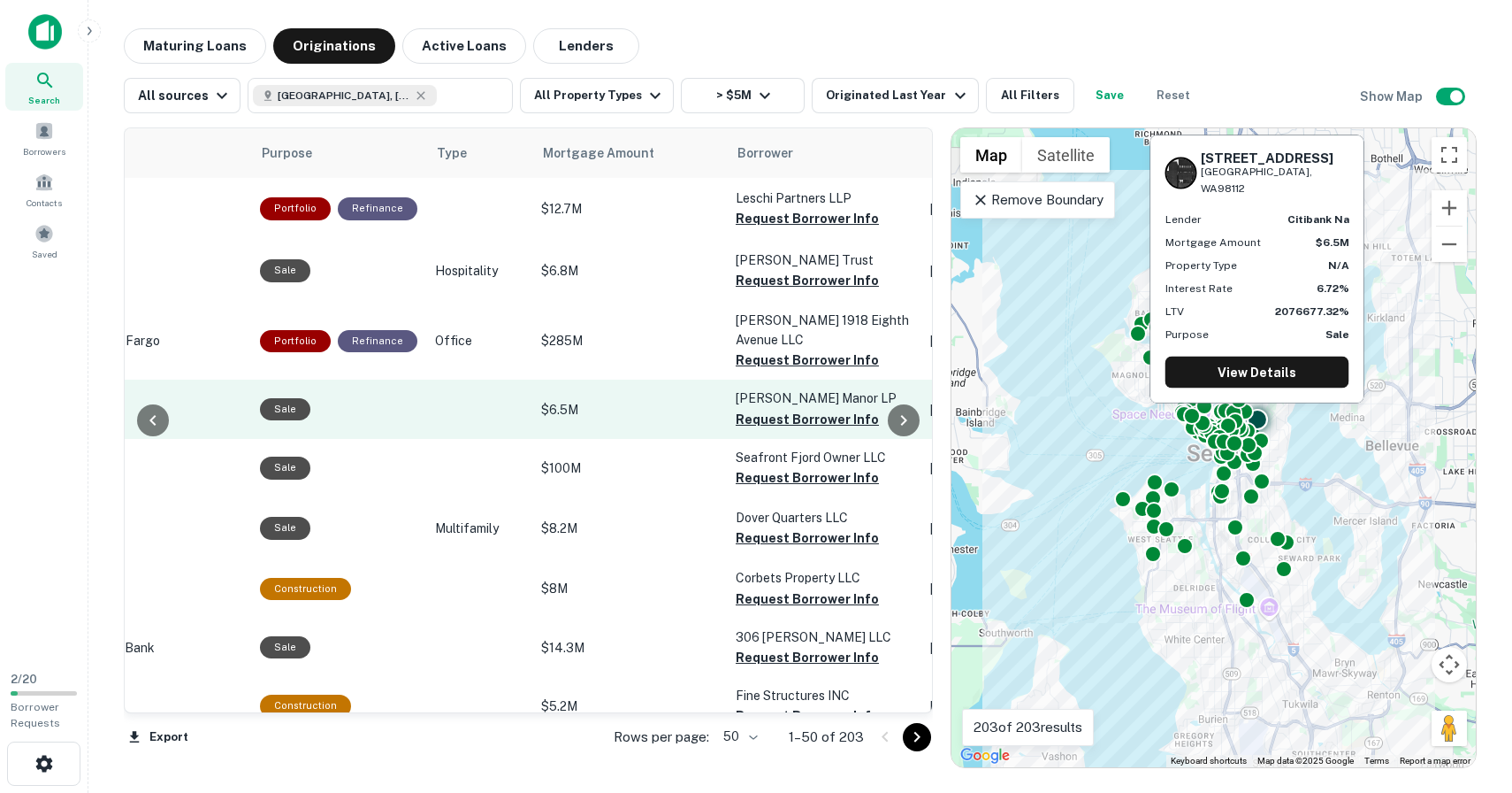
scroll to position [0, 458]
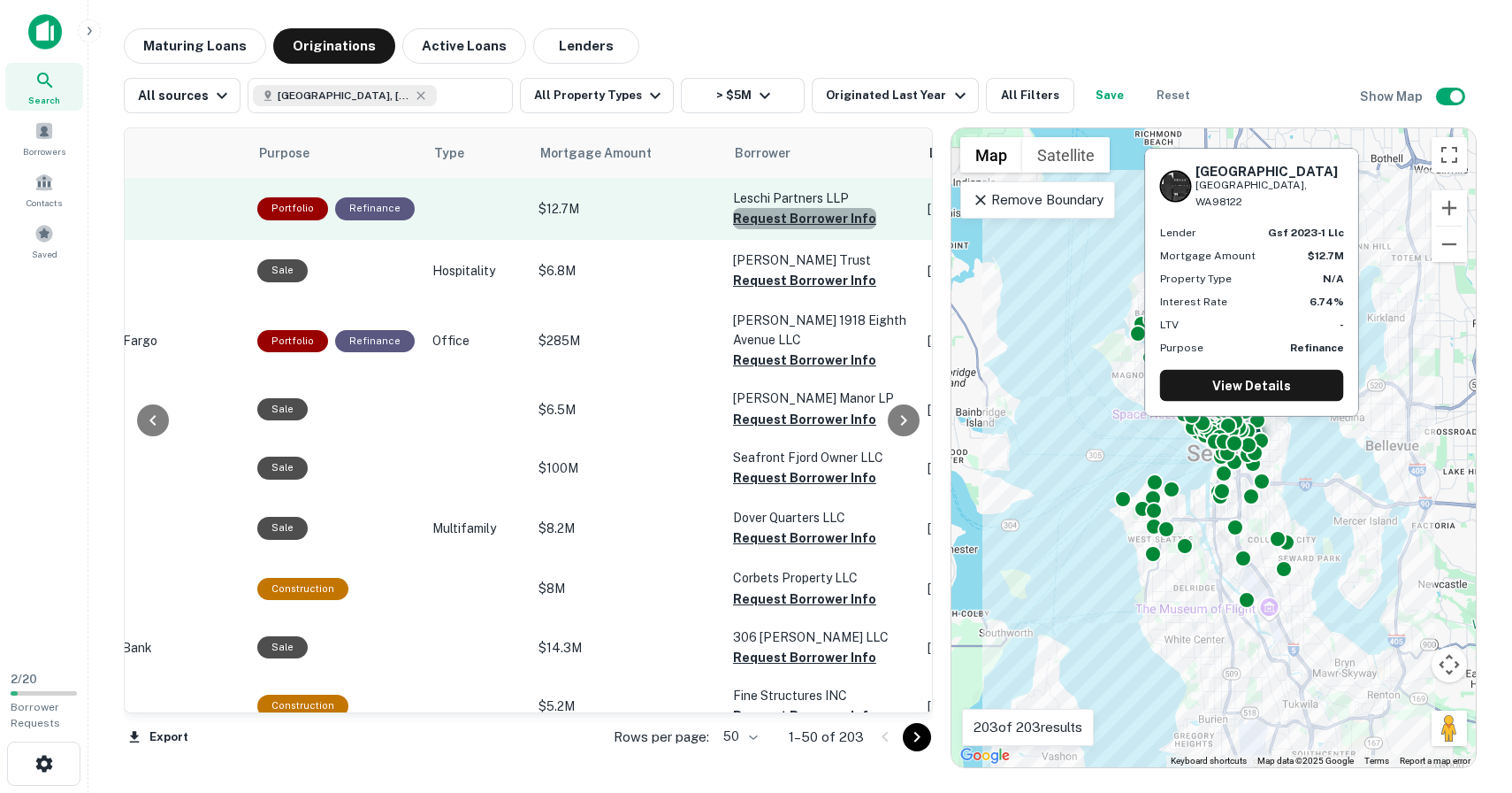
click at [804, 217] on button "Request Borrower Info" at bounding box center [804, 218] width 144 height 21
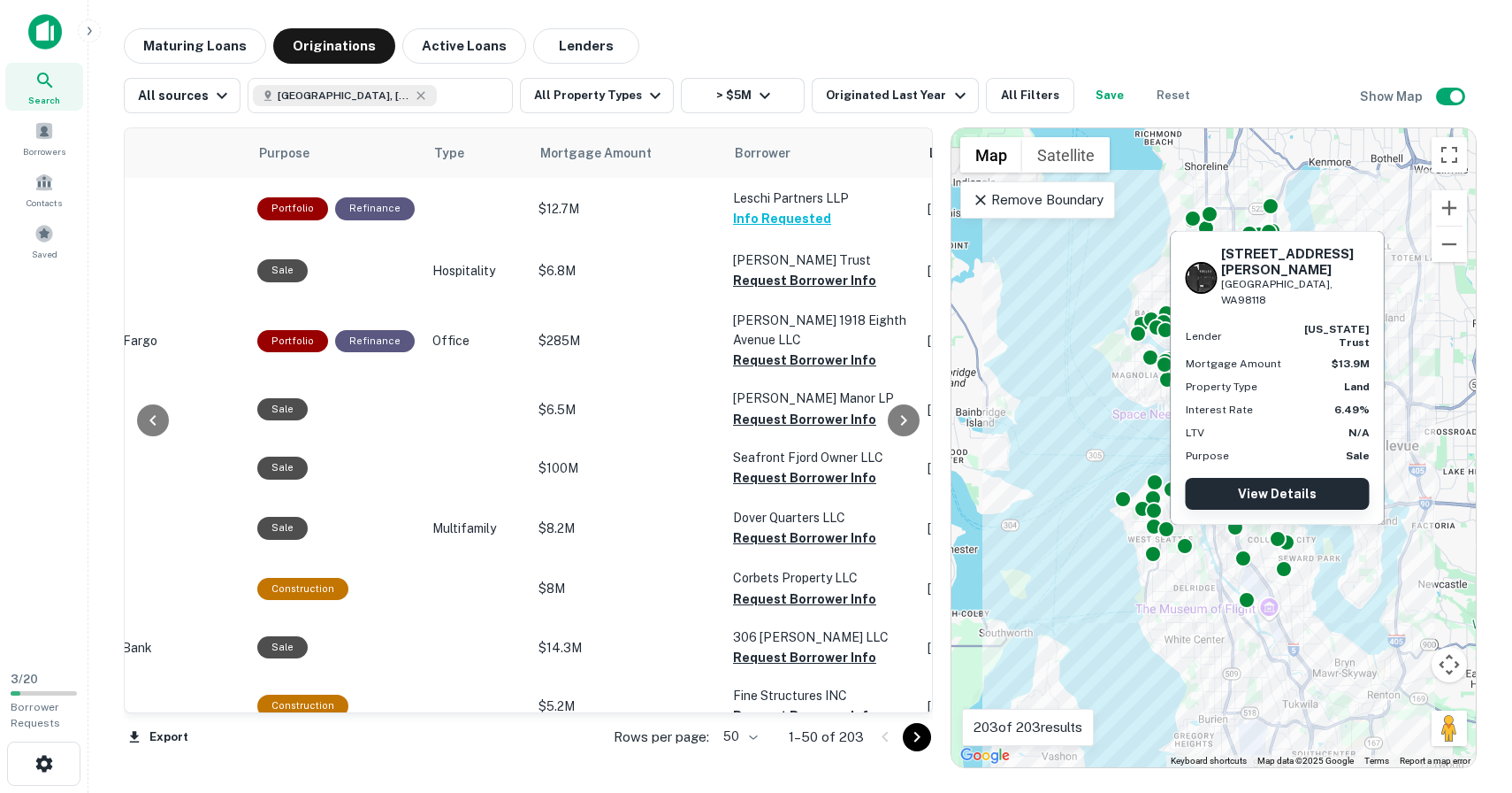
click at [1281, 497] on link "View Details" at bounding box center [1277, 493] width 184 height 32
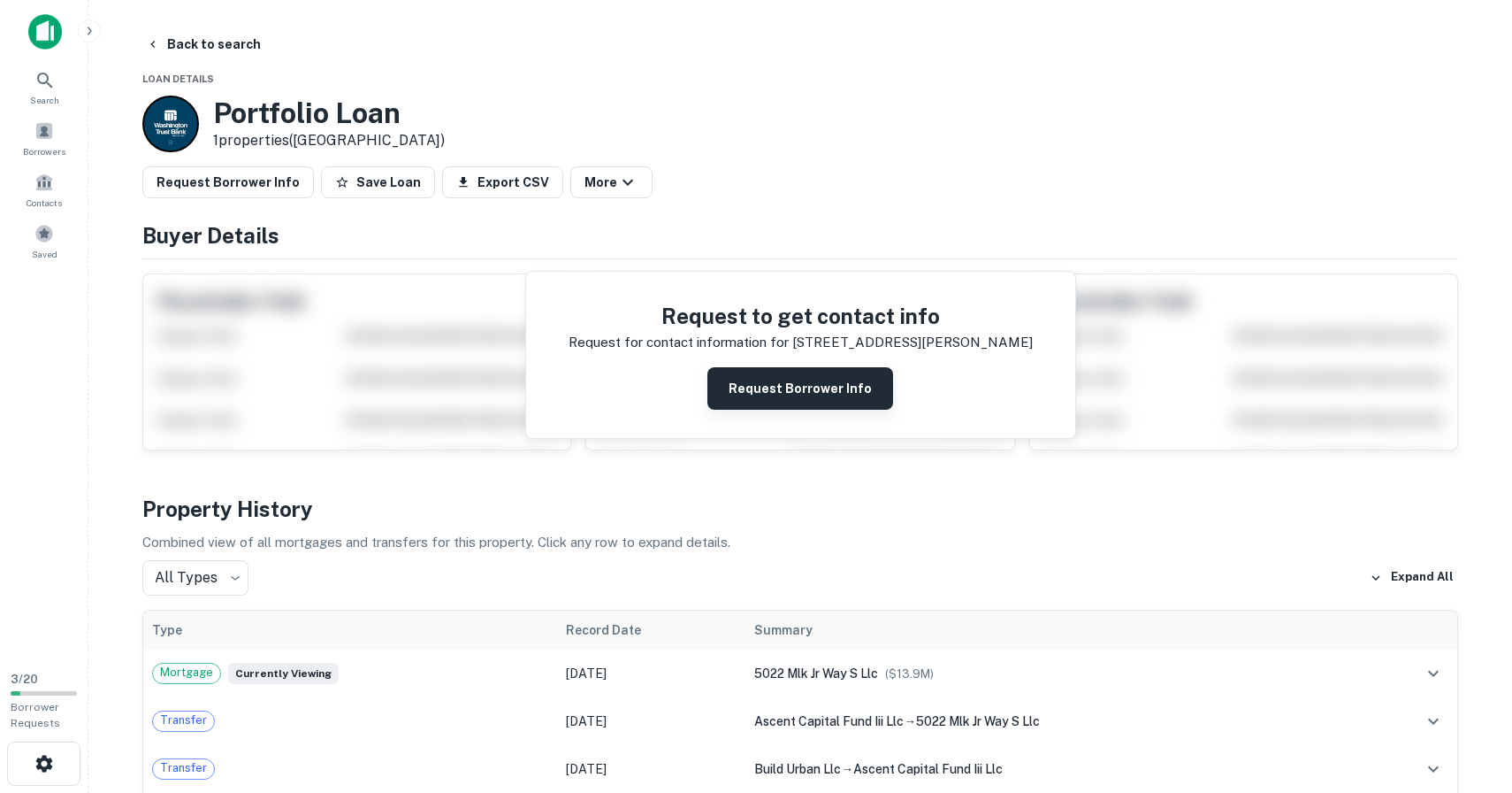
click at [817, 400] on button "Request Borrower Info" at bounding box center [800, 388] width 186 height 42
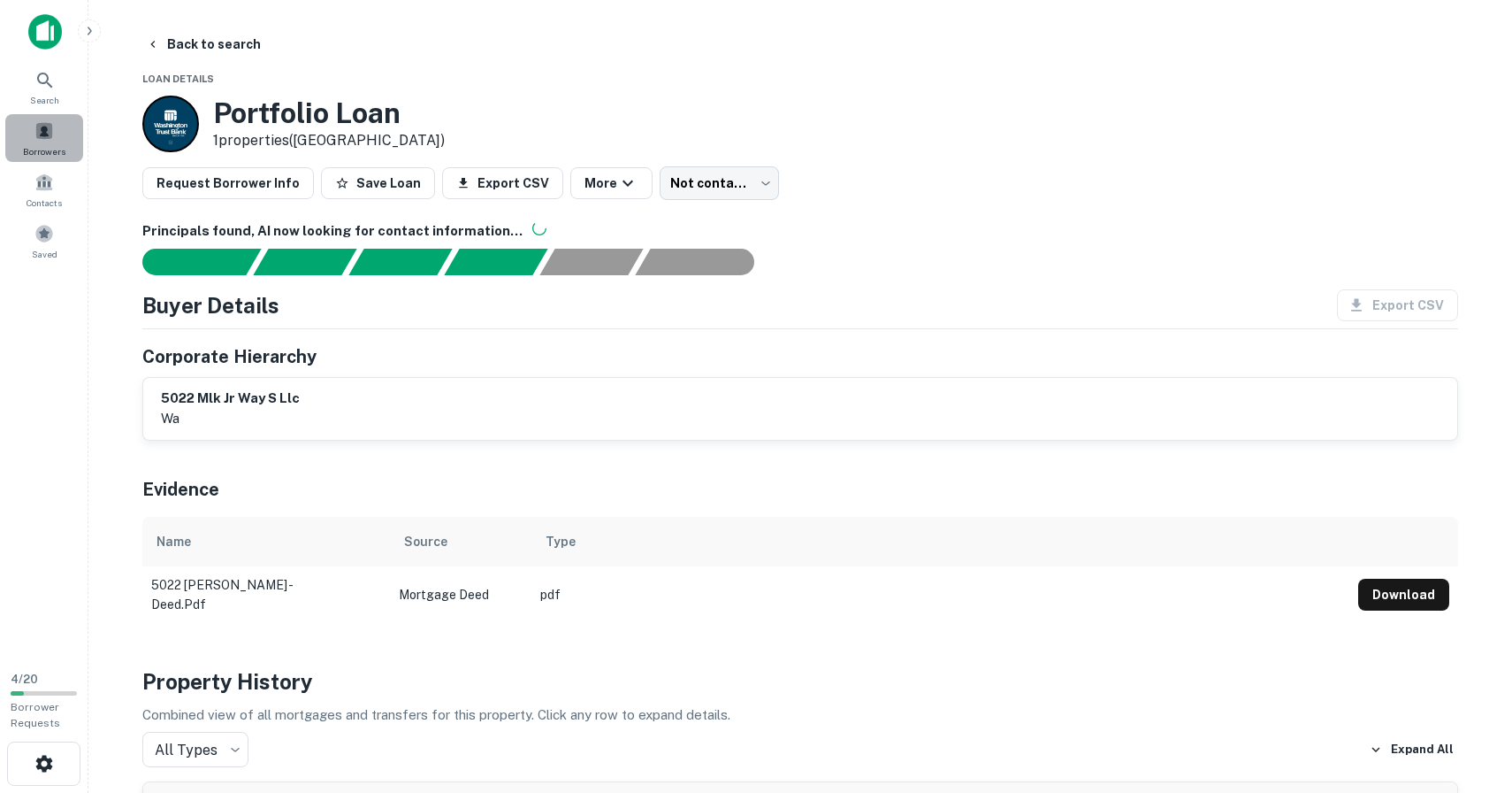
click at [48, 141] on div "Borrowers" at bounding box center [44, 138] width 78 height 48
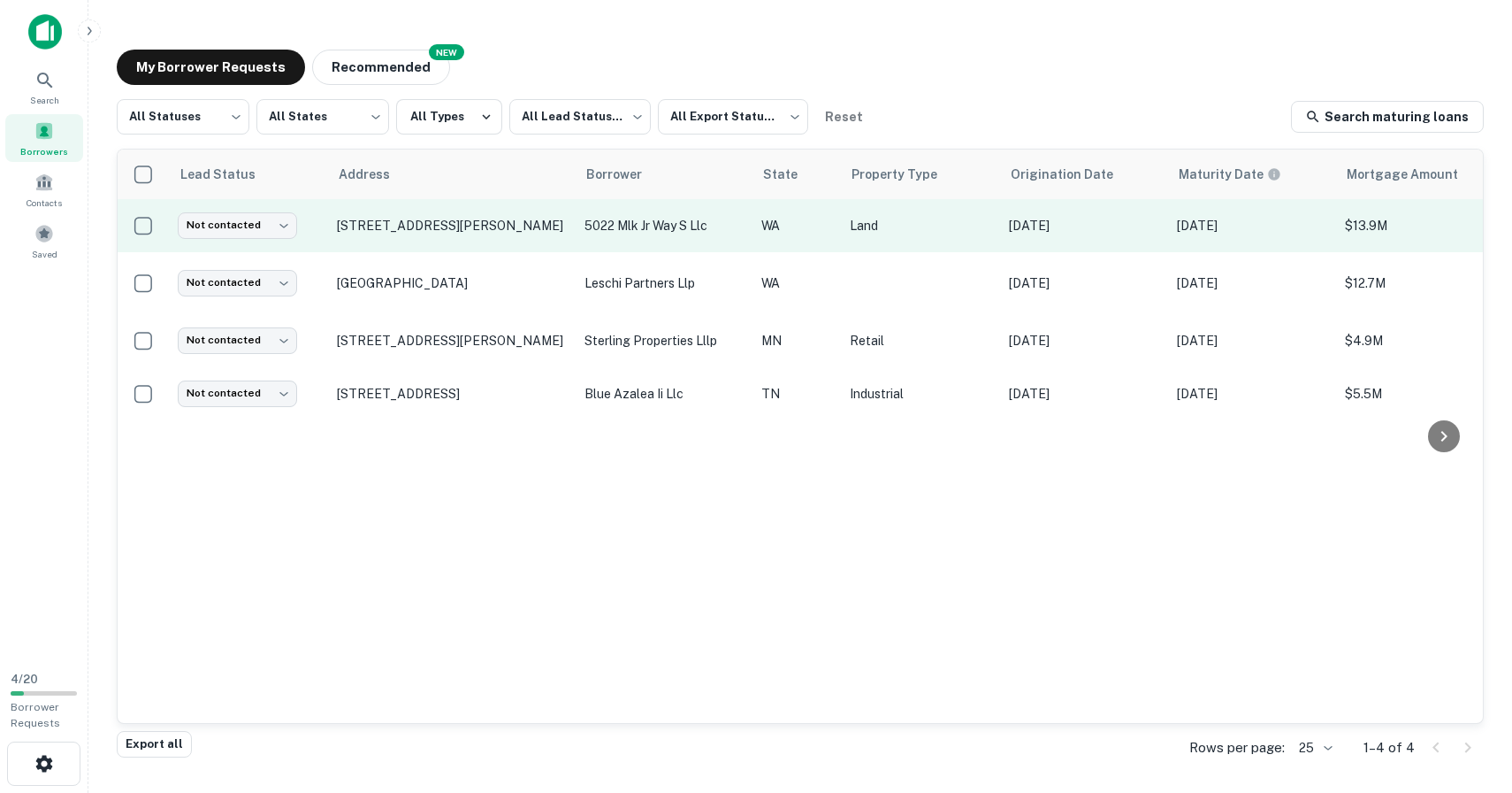
click at [622, 229] on p "5022 mlk jr way s llc" at bounding box center [664, 225] width 159 height 19
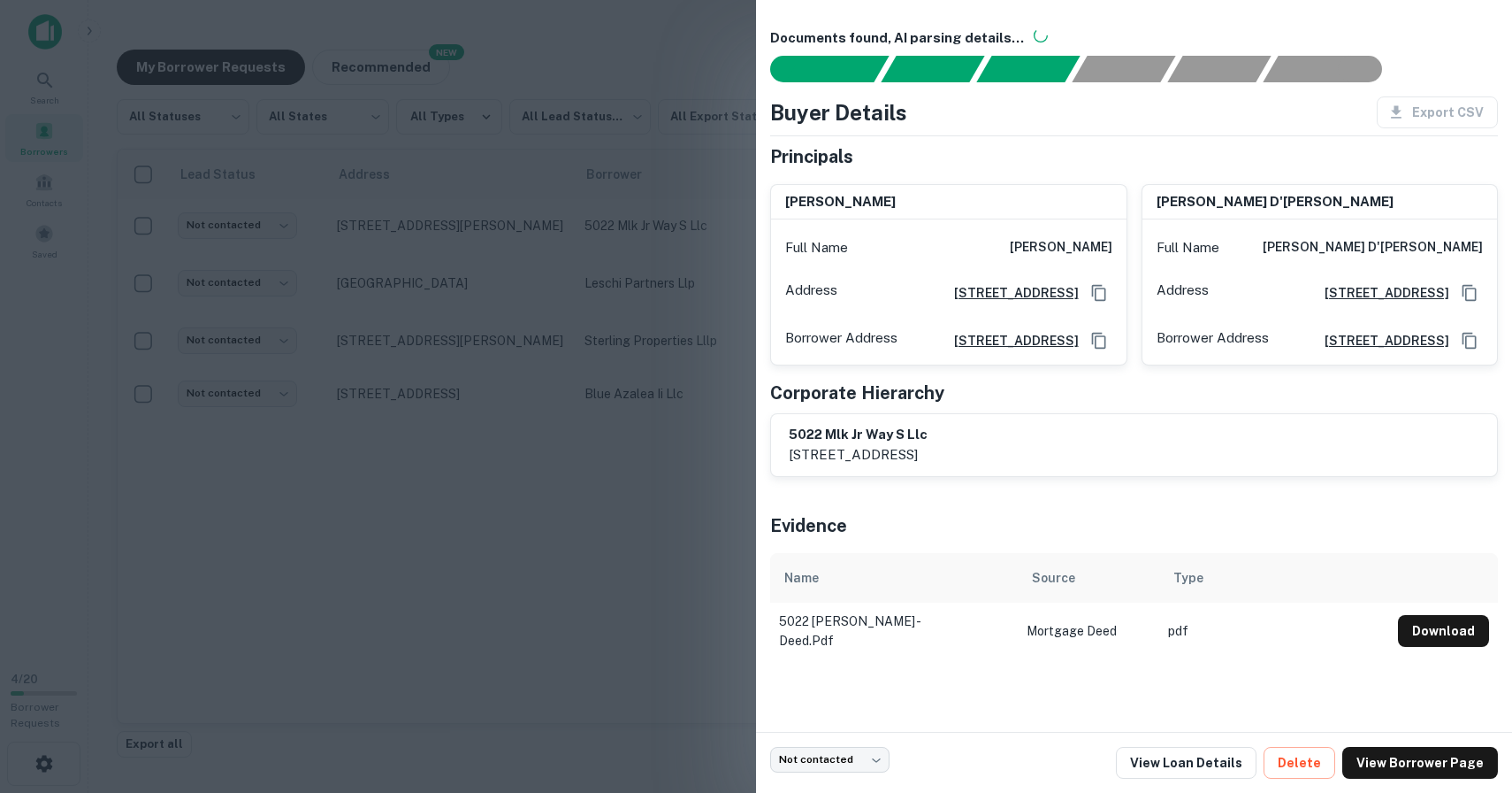
click at [307, 565] on div at bounding box center [756, 396] width 1512 height 793
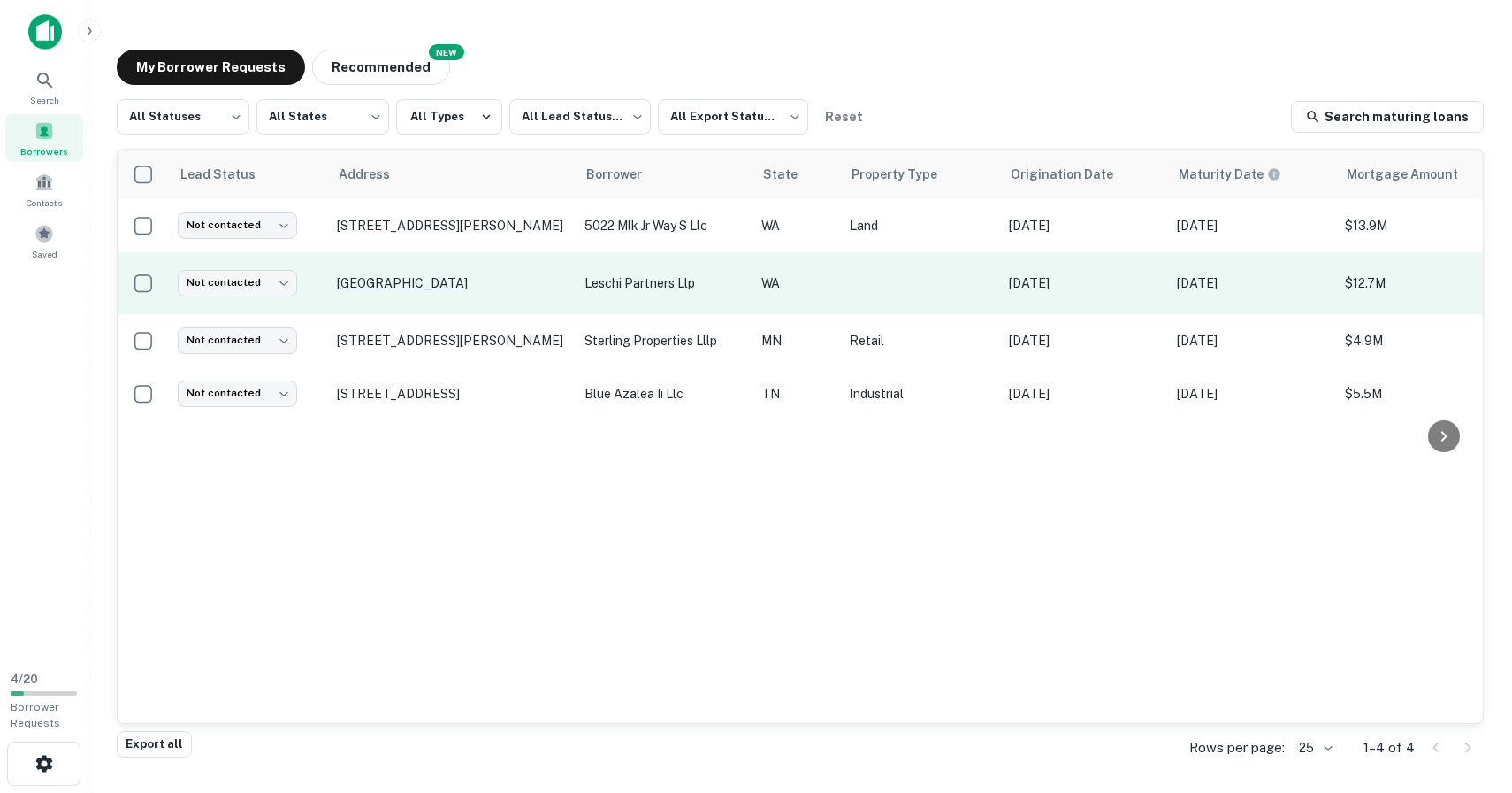
click at [416, 285] on p "[GEOGRAPHIC_DATA]" at bounding box center [451, 283] width 229 height 16
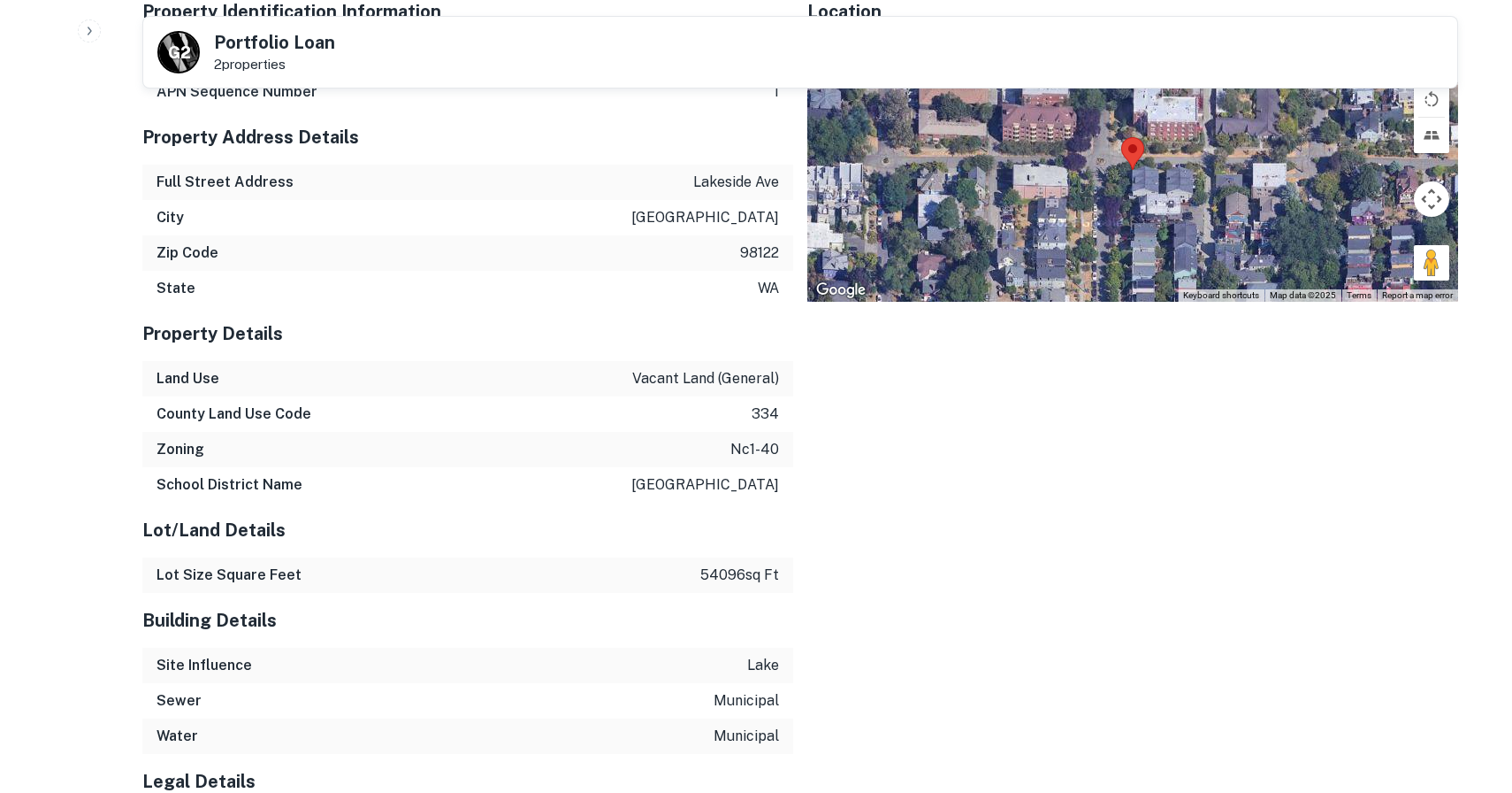
scroll to position [1792, 0]
